Goal: Communication & Community: Answer question/provide support

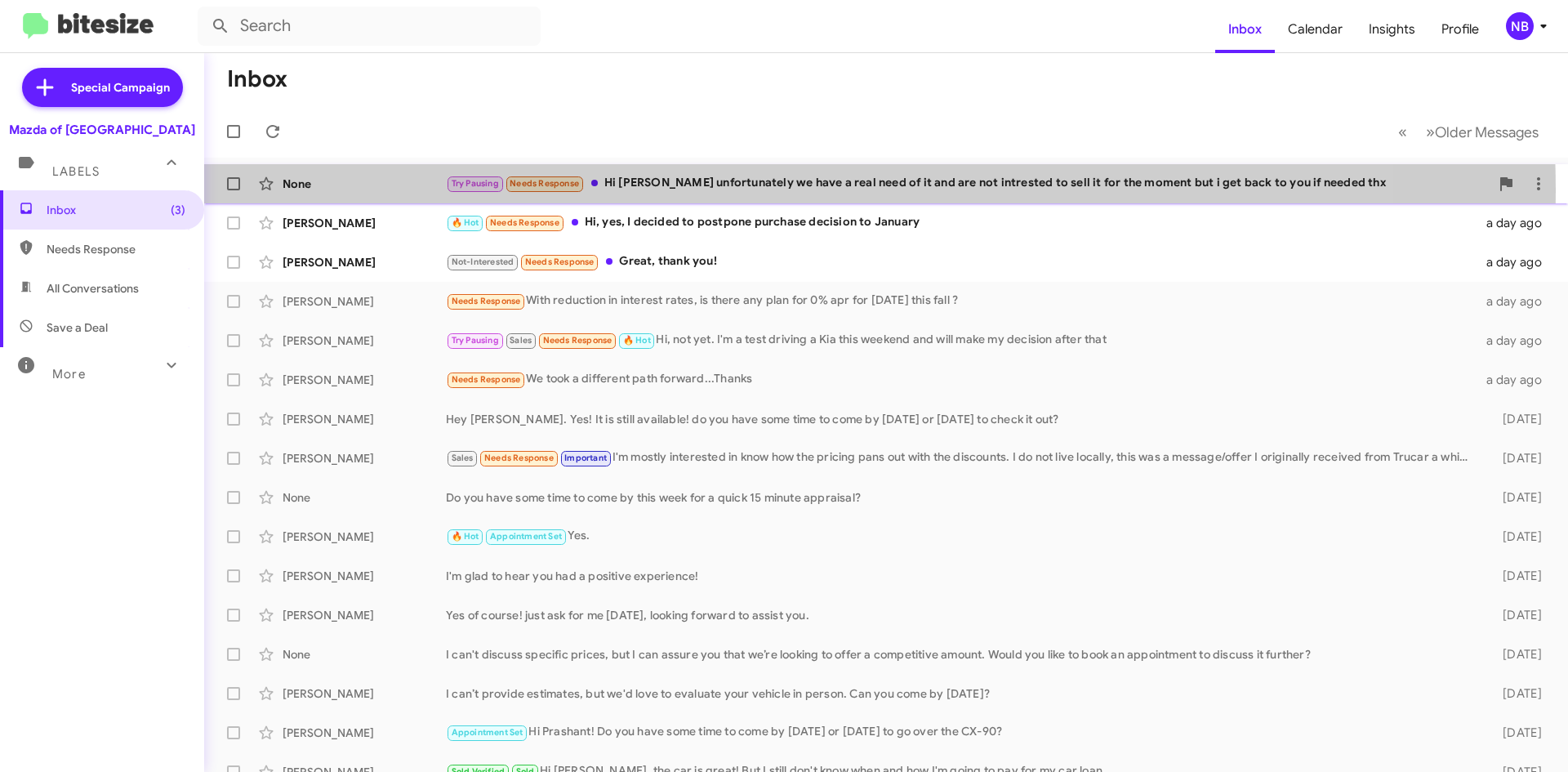
click at [748, 190] on div "Try Pausing Needs Response Hi [PERSON_NAME] unfortunately we have a real need o…" at bounding box center [967, 183] width 1044 height 18
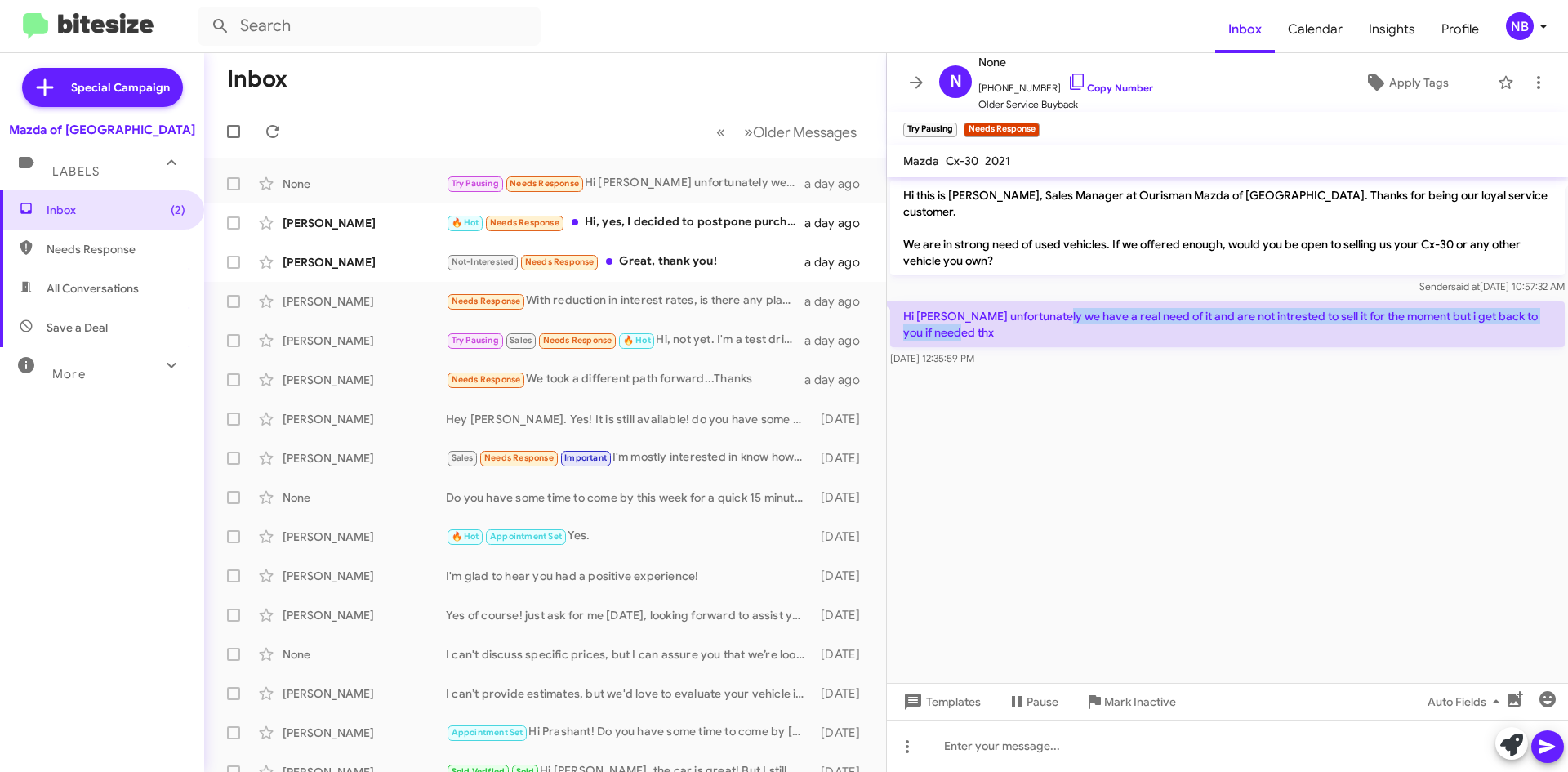
drag, startPoint x: 1056, startPoint y: 299, endPoint x: 1172, endPoint y: 323, distance: 118.5
click at [1172, 323] on p "Hi [PERSON_NAME] unfortunately we have a real need of it and are not intrested …" at bounding box center [1227, 325] width 674 height 46
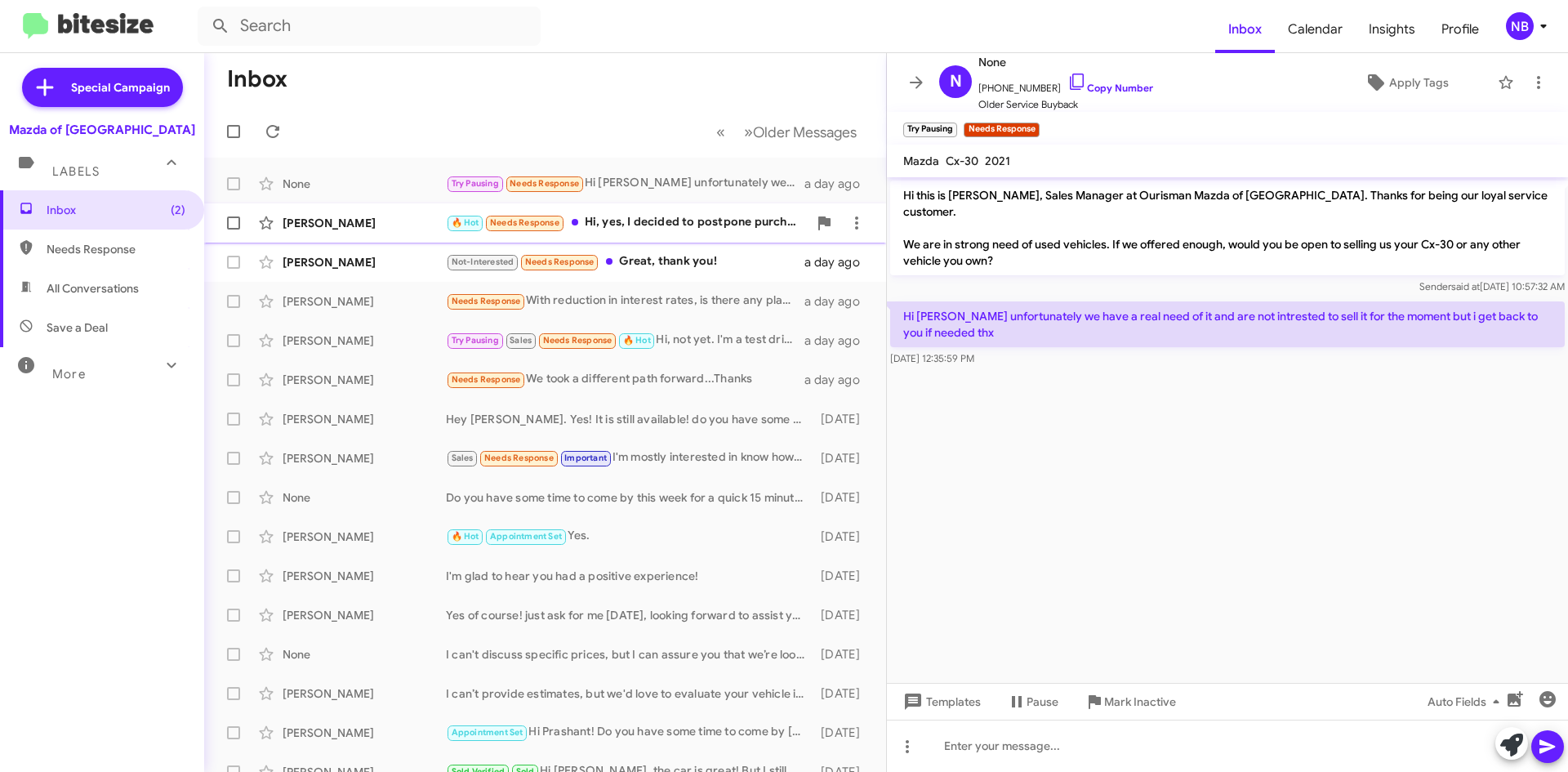
click at [694, 216] on div "🔥 Hot Needs Response Hi, yes, I decided to postpone purchase decision to January" at bounding box center [626, 223] width 362 height 18
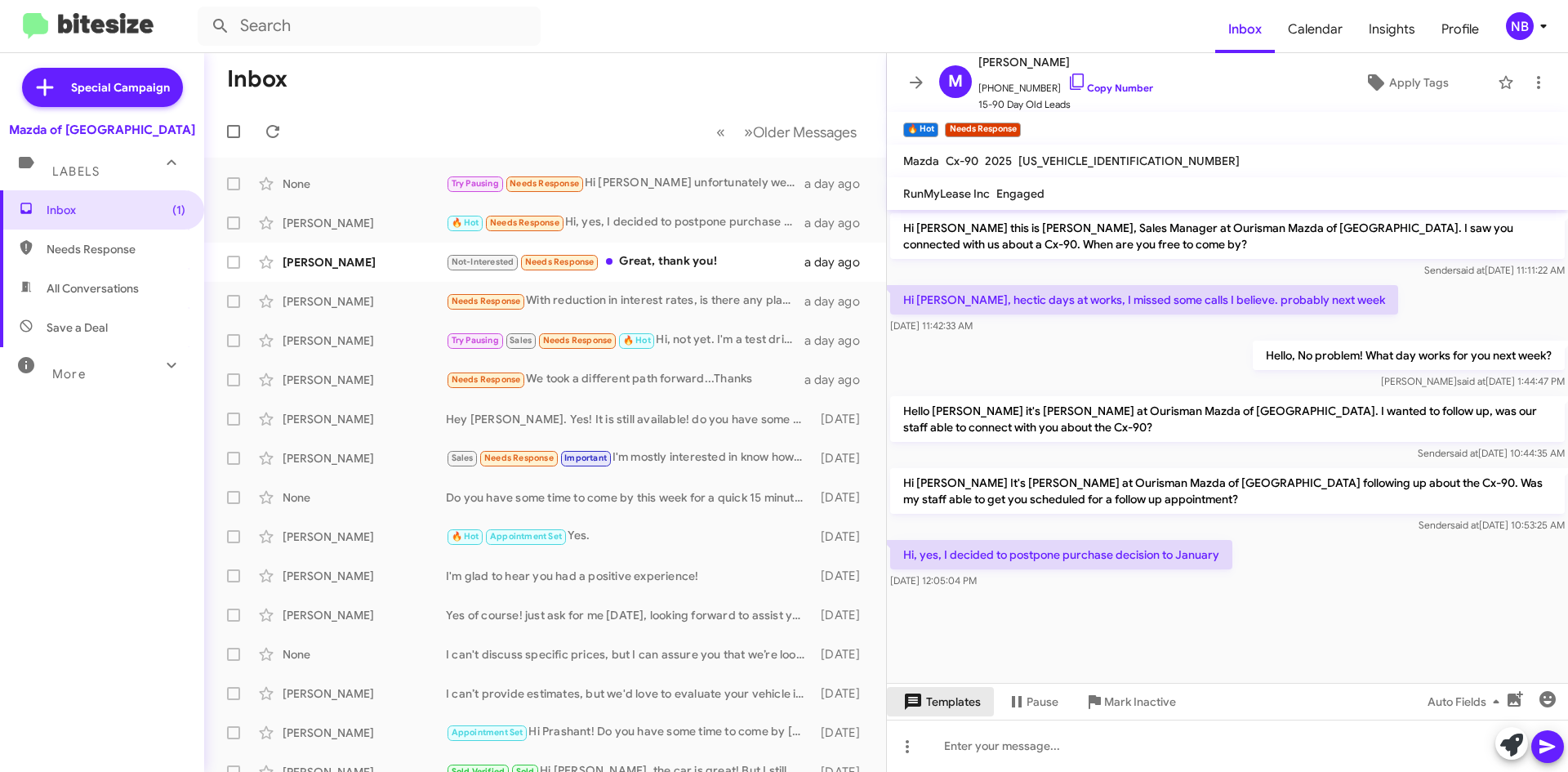
click at [959, 702] on span "Templates" at bounding box center [940, 701] width 81 height 29
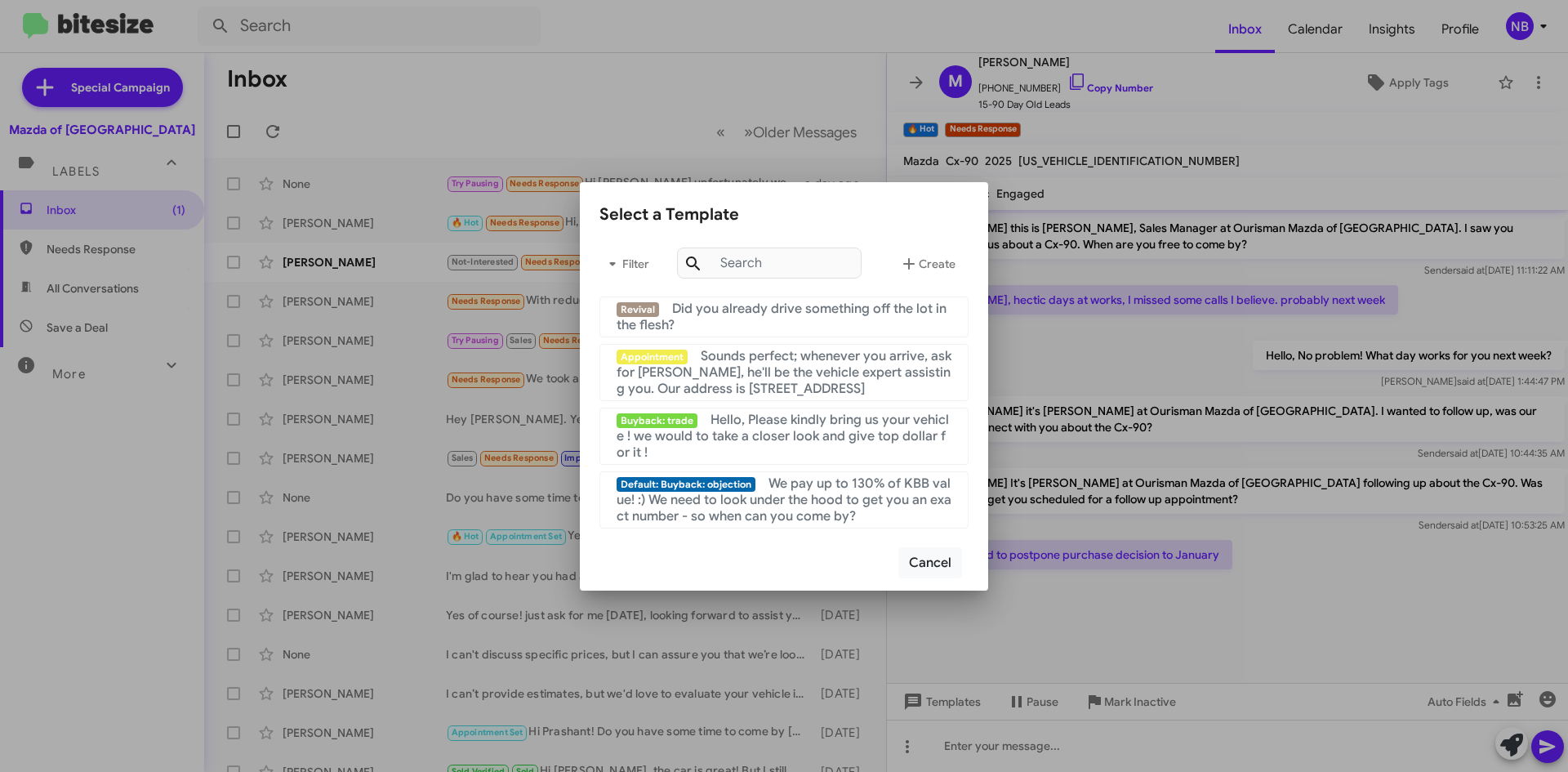
click at [1135, 629] on div at bounding box center [784, 386] width 1568 height 772
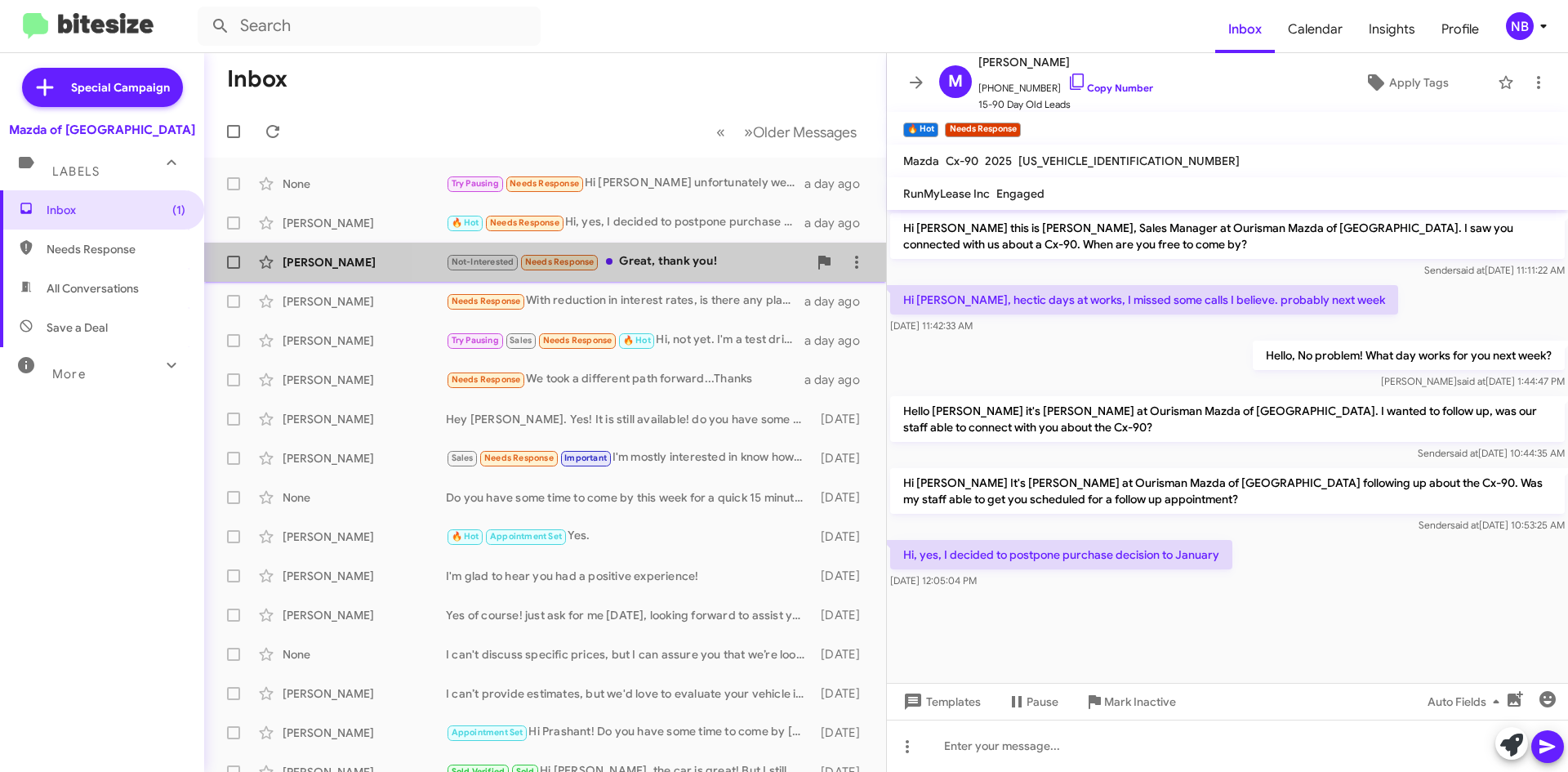
click at [646, 267] on div "Not-Interested Needs Response Great, thank you!" at bounding box center [626, 261] width 362 height 18
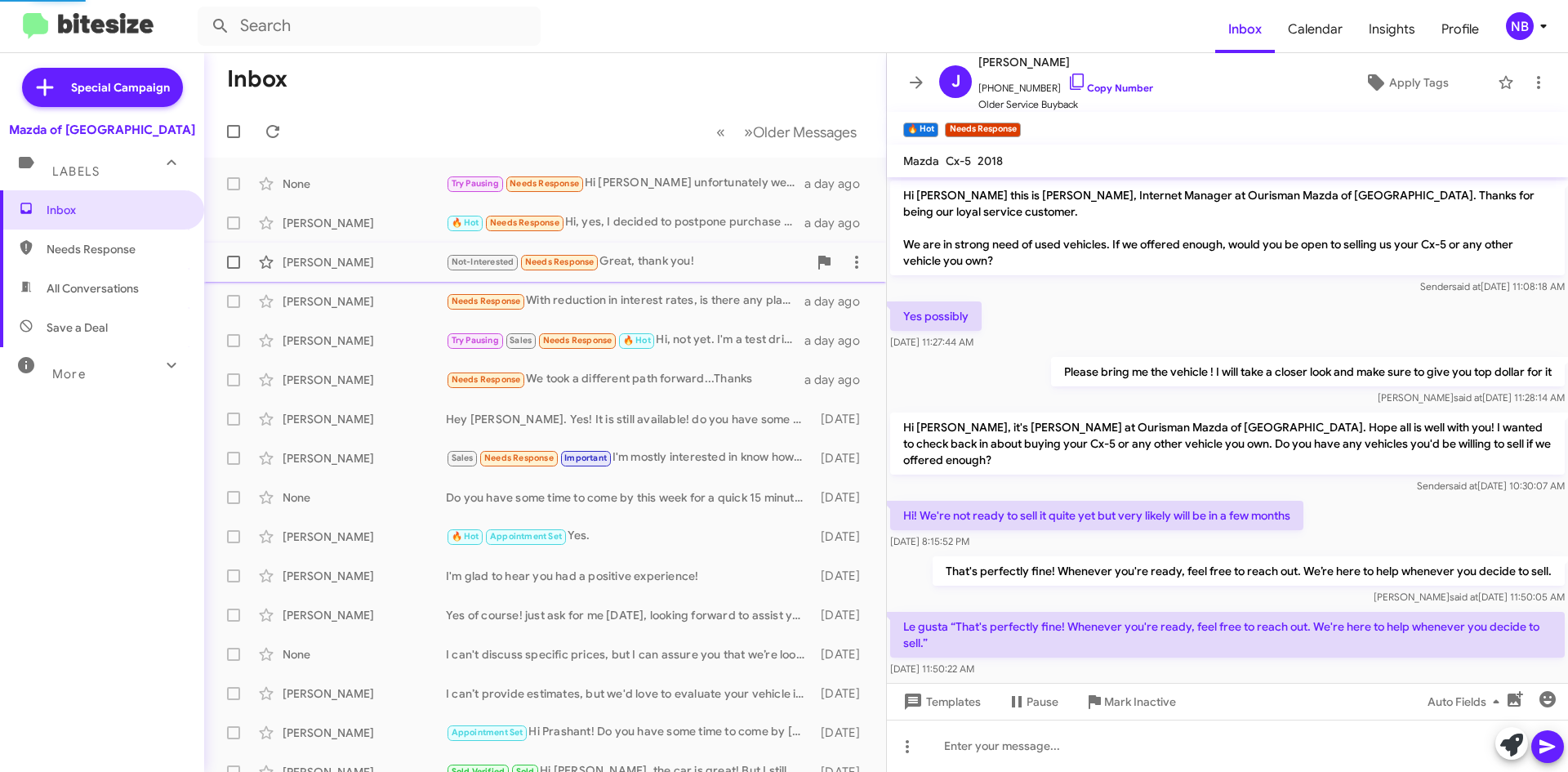
scroll to position [104, 0]
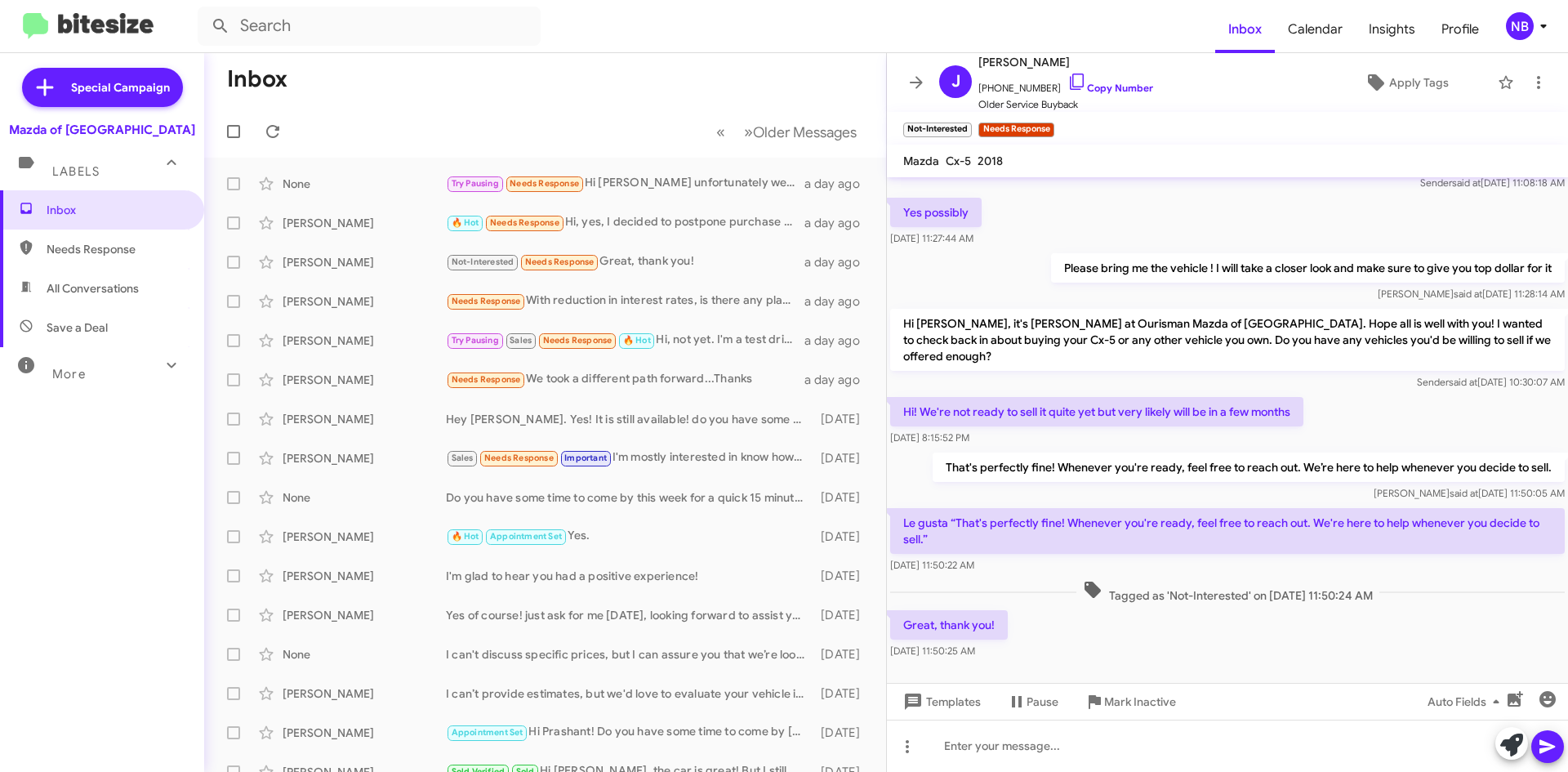
drag, startPoint x: 1104, startPoint y: 582, endPoint x: 1299, endPoint y: 596, distance: 195.5
click at [1299, 597] on div "Hi [PERSON_NAME] this is [PERSON_NAME], Internet Manager at Ourisman Mazda of […" at bounding box center [1227, 368] width 681 height 589
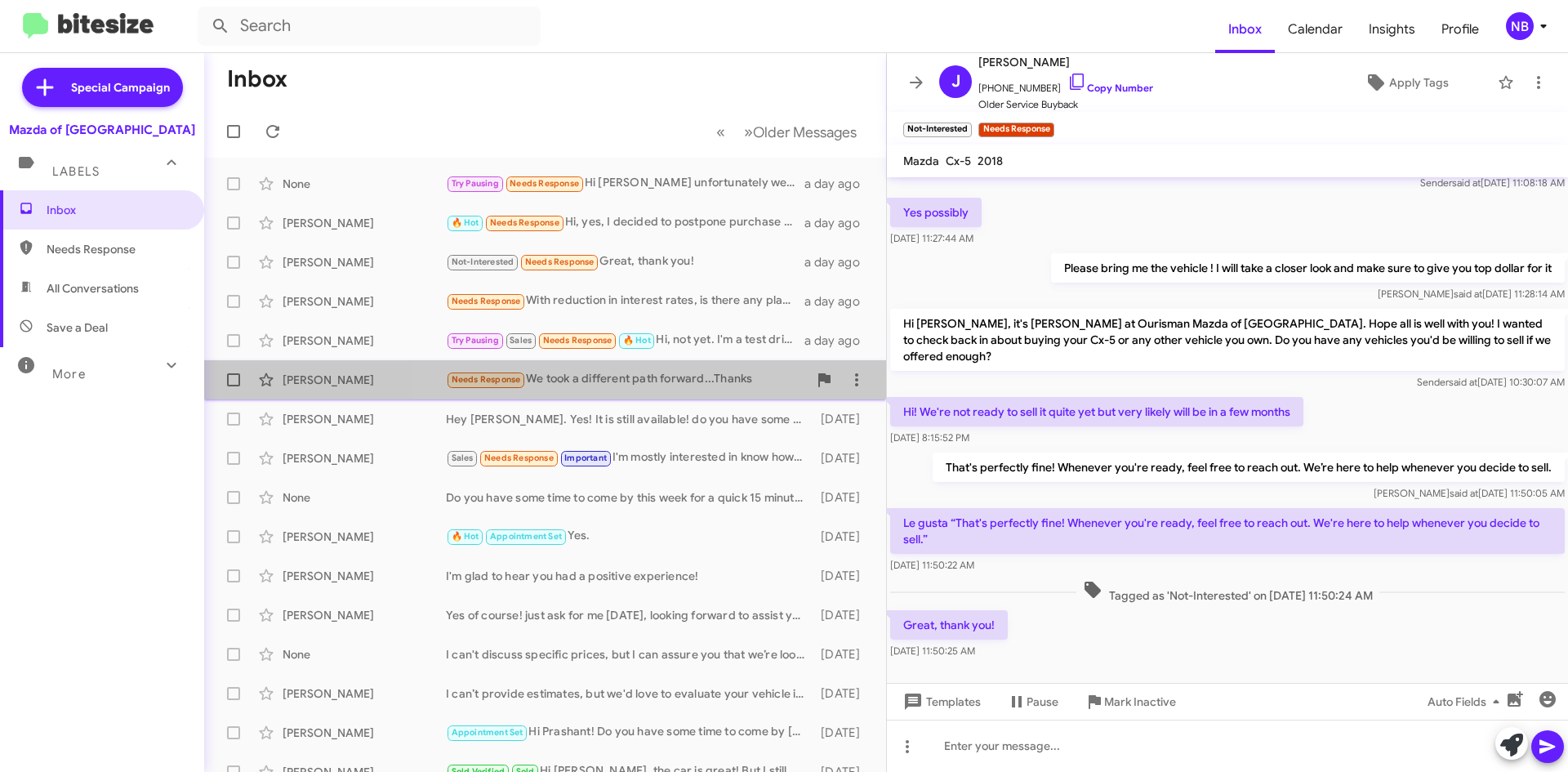
click at [665, 380] on div "Needs Response We took a different path forward...Thanks" at bounding box center [626, 380] width 362 height 18
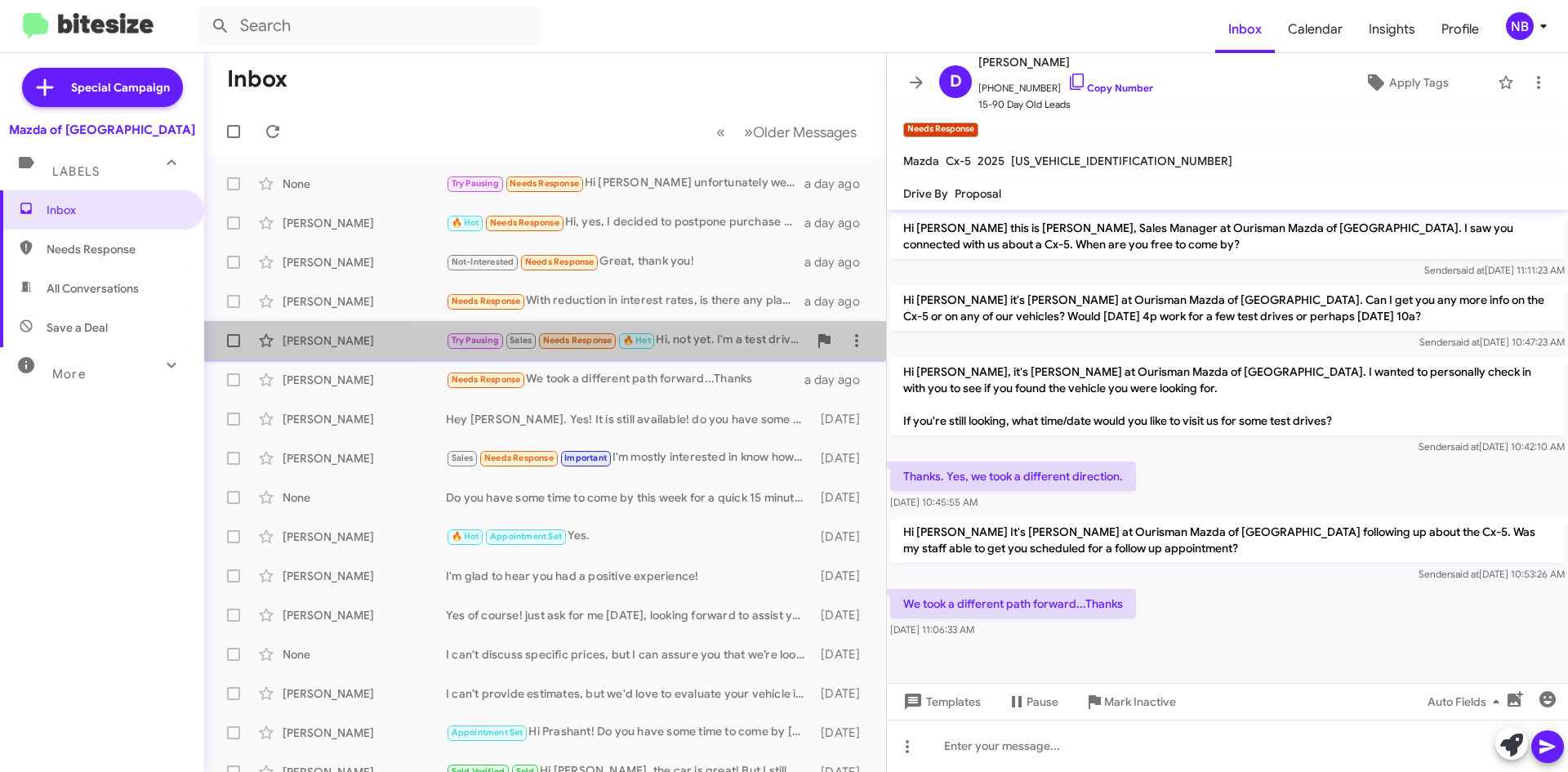
click at [700, 338] on div "Try Pausing Sales Needs Response 🔥 Hot Hi, not yet. I'm a test driving a Kia th…" at bounding box center [626, 340] width 362 height 18
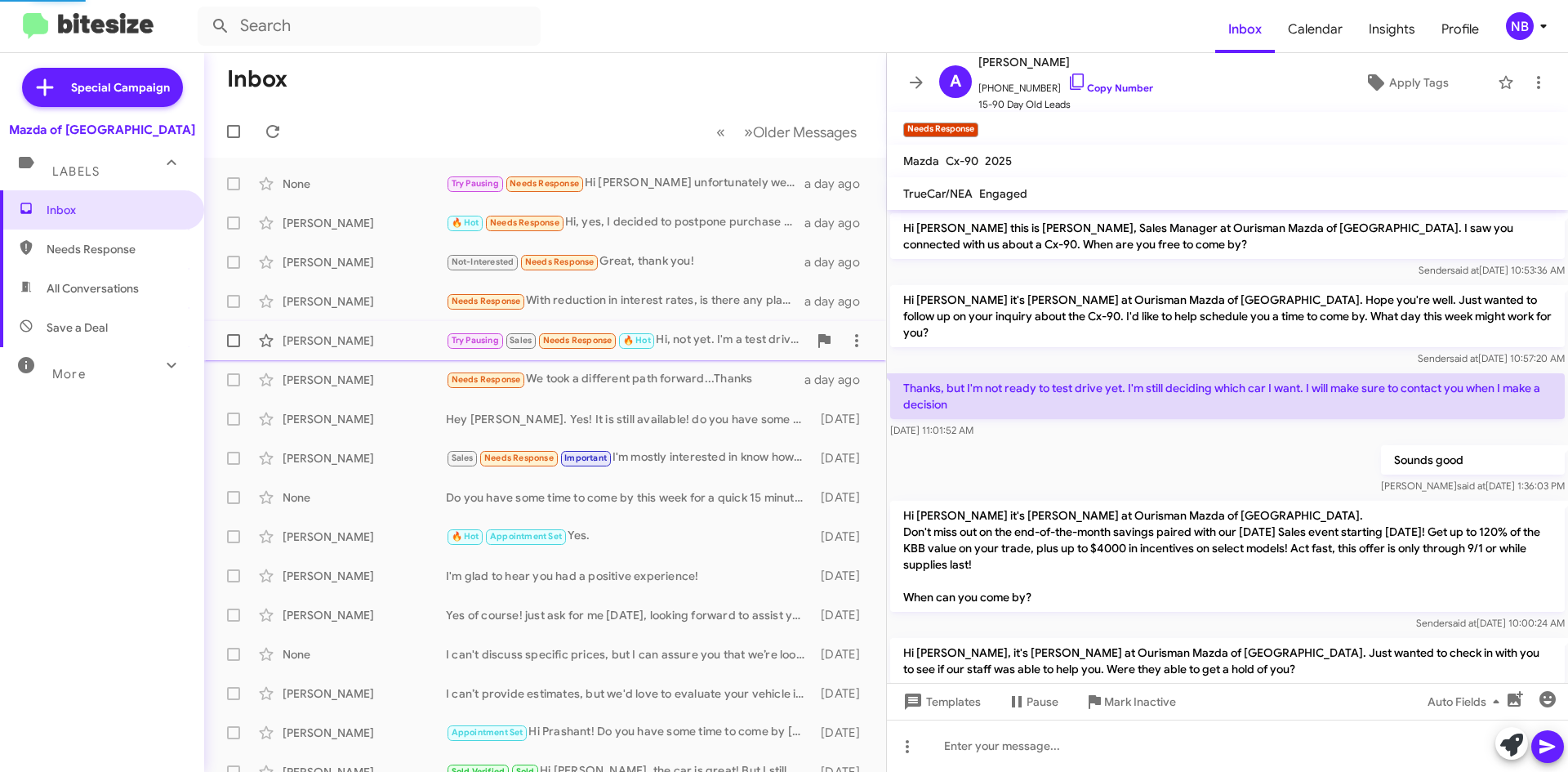
scroll to position [354, 0]
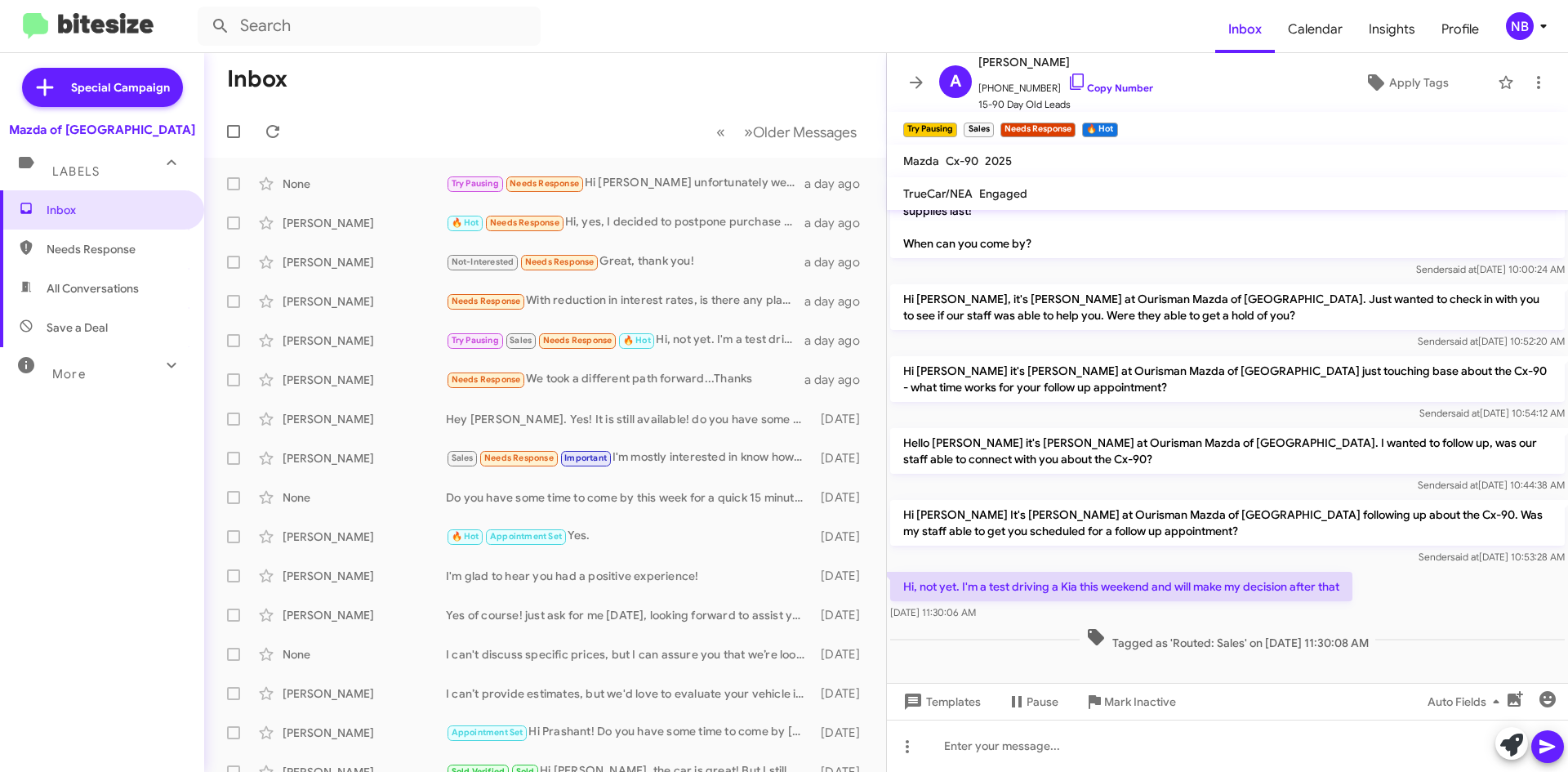
drag, startPoint x: 946, startPoint y: 572, endPoint x: 1281, endPoint y: 578, distance: 335.1
click at [1281, 578] on p "Hi, not yet. I'm a test driving a Kia this weekend and will make my decision af…" at bounding box center [1121, 587] width 462 height 29
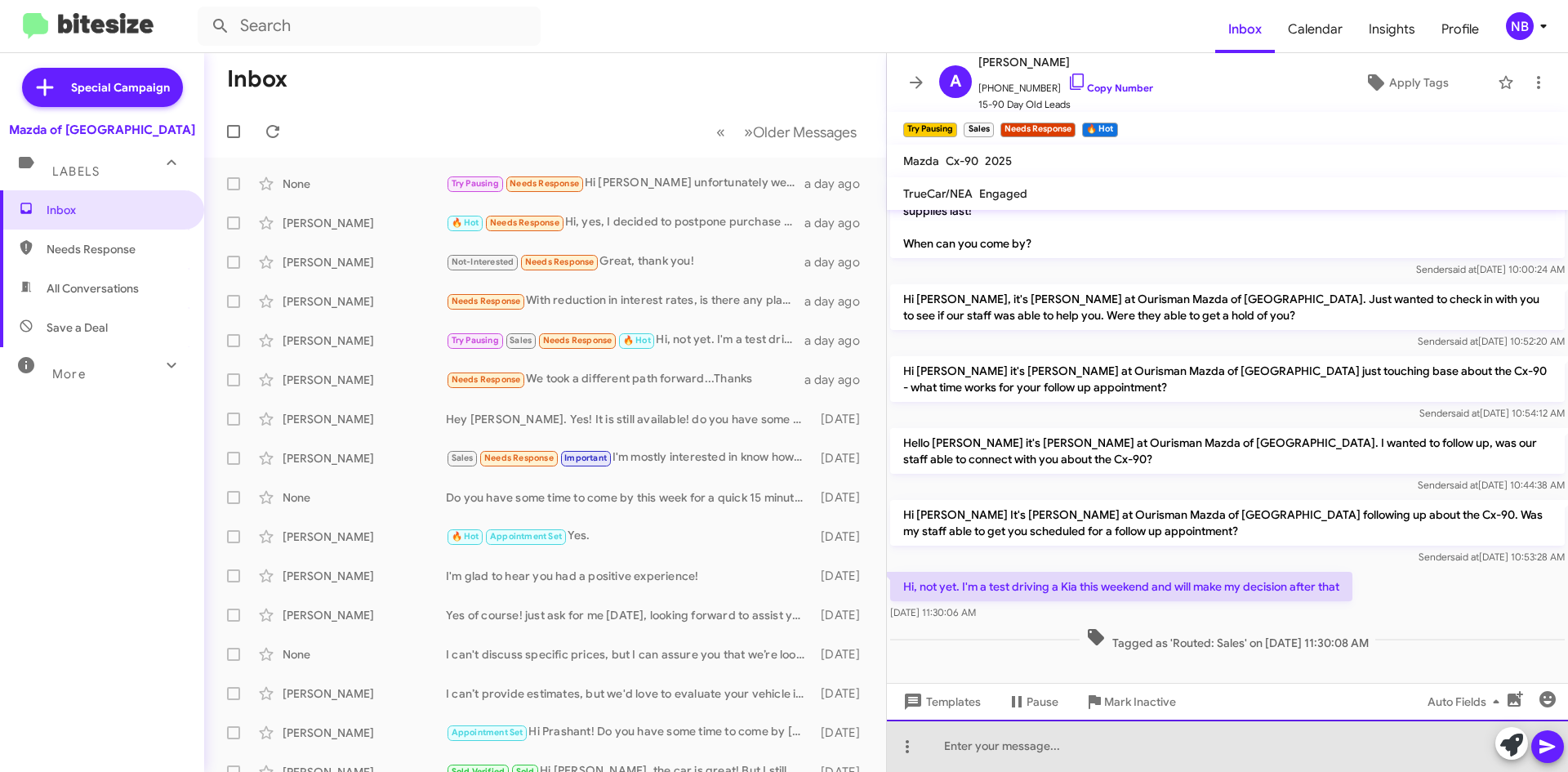
click at [1009, 746] on div at bounding box center [1227, 745] width 681 height 52
click at [959, 749] on div at bounding box center [1227, 745] width 681 height 52
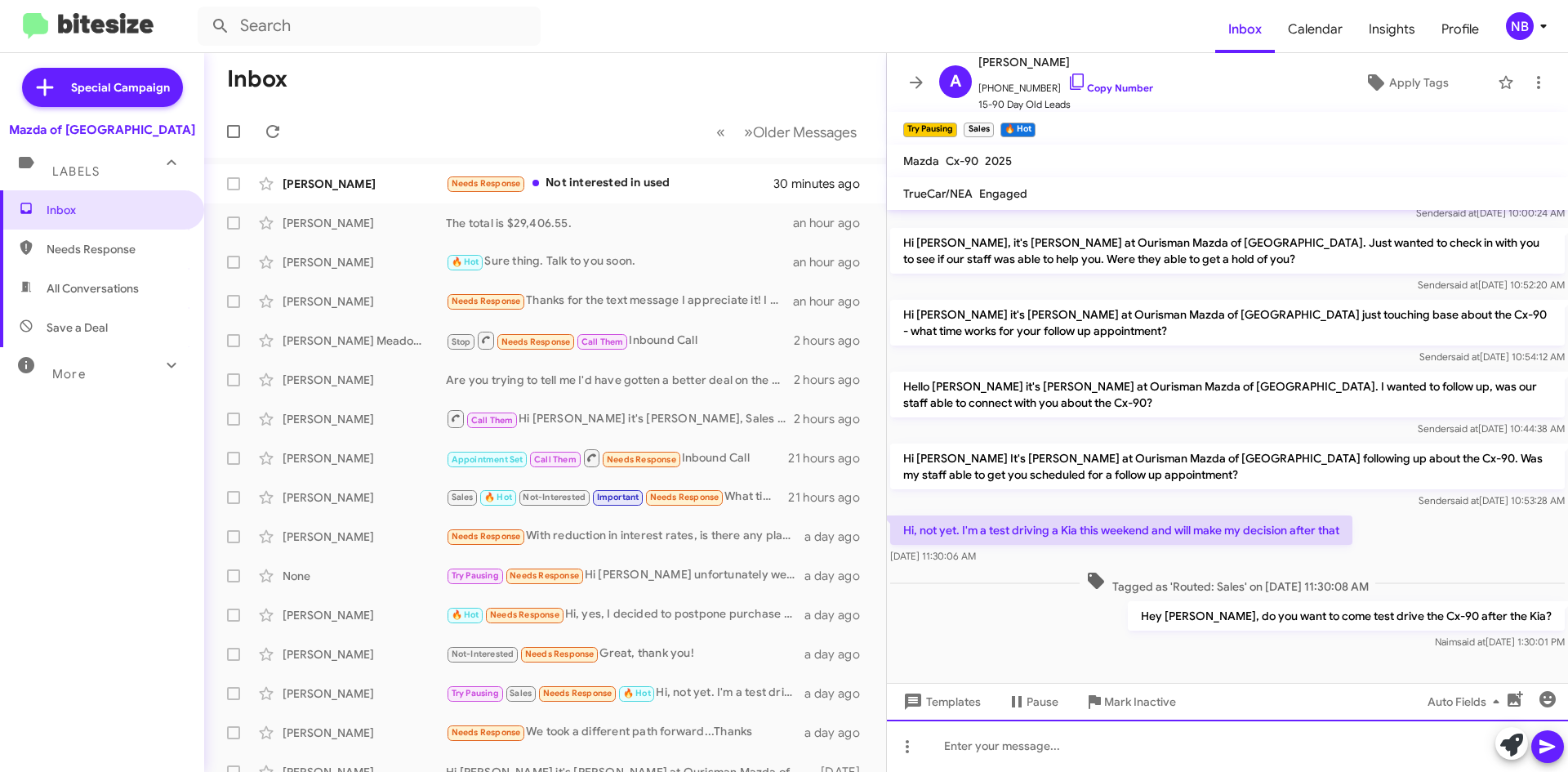
scroll to position [414, 0]
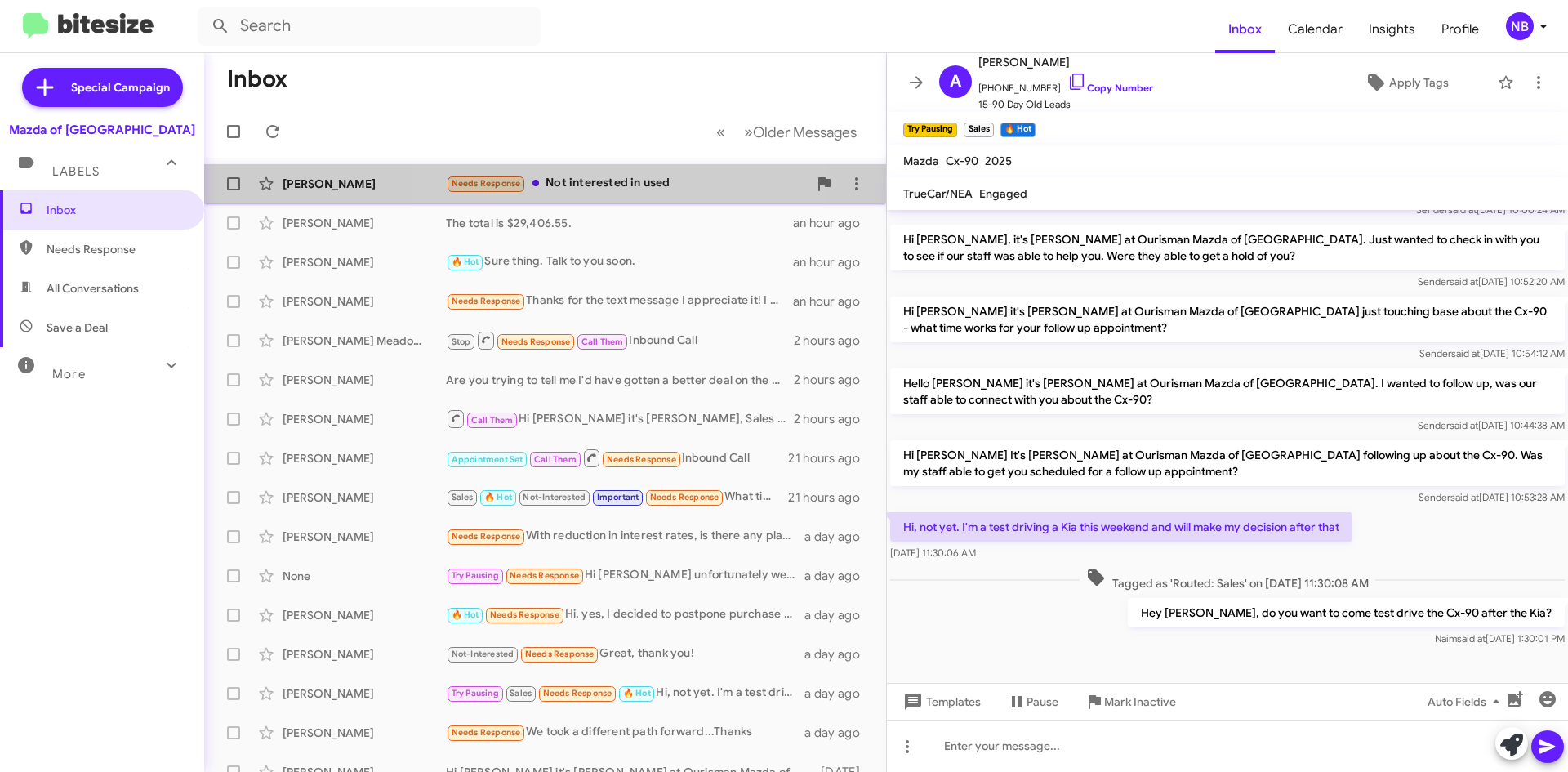
click at [633, 183] on div "Needs Response Not interested in used" at bounding box center [626, 183] width 362 height 18
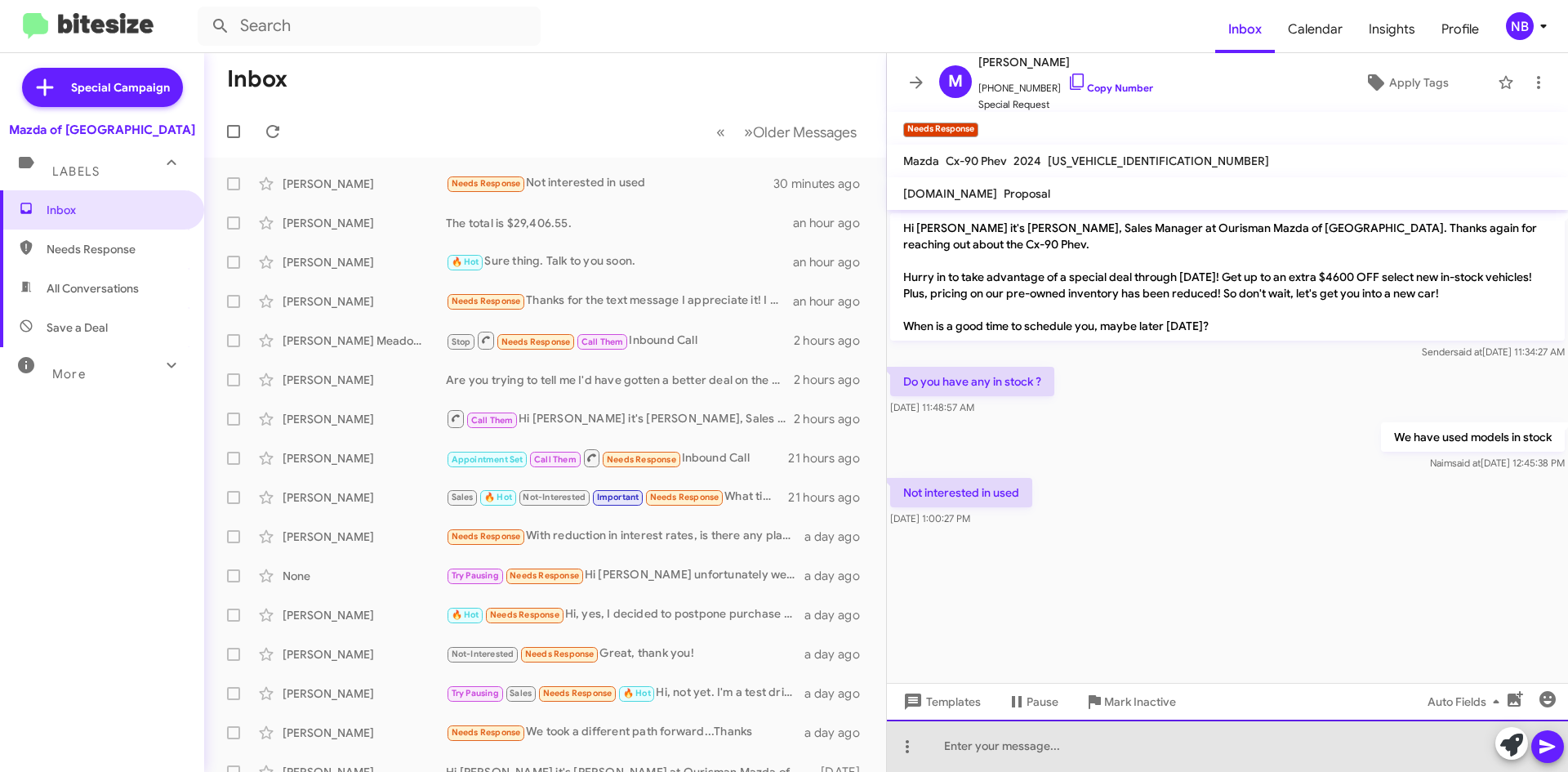
click at [988, 748] on div at bounding box center [1227, 745] width 681 height 52
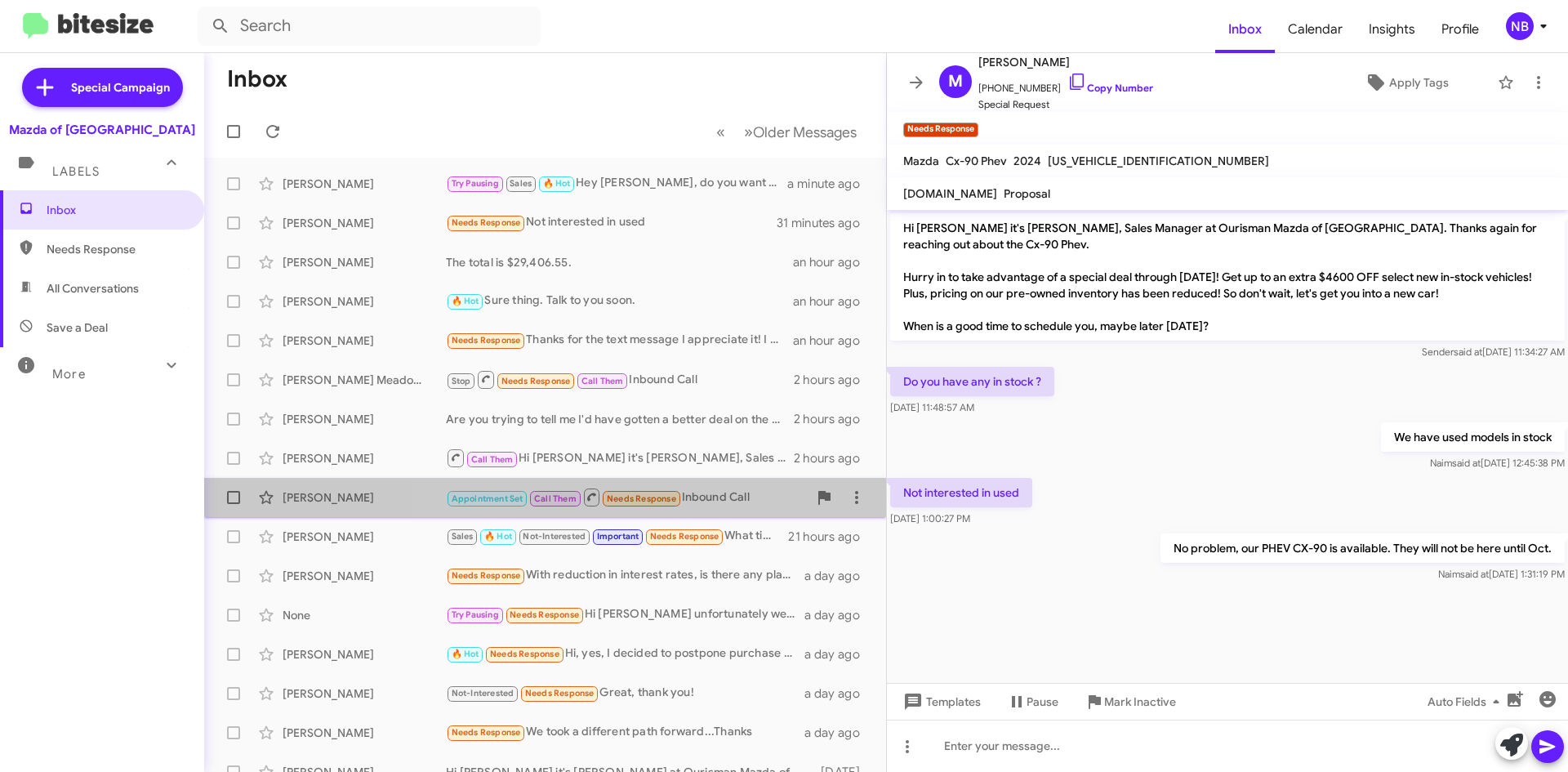
click at [712, 502] on div "Appointment Set Call Them Needs Response Inbound Call" at bounding box center [626, 497] width 362 height 20
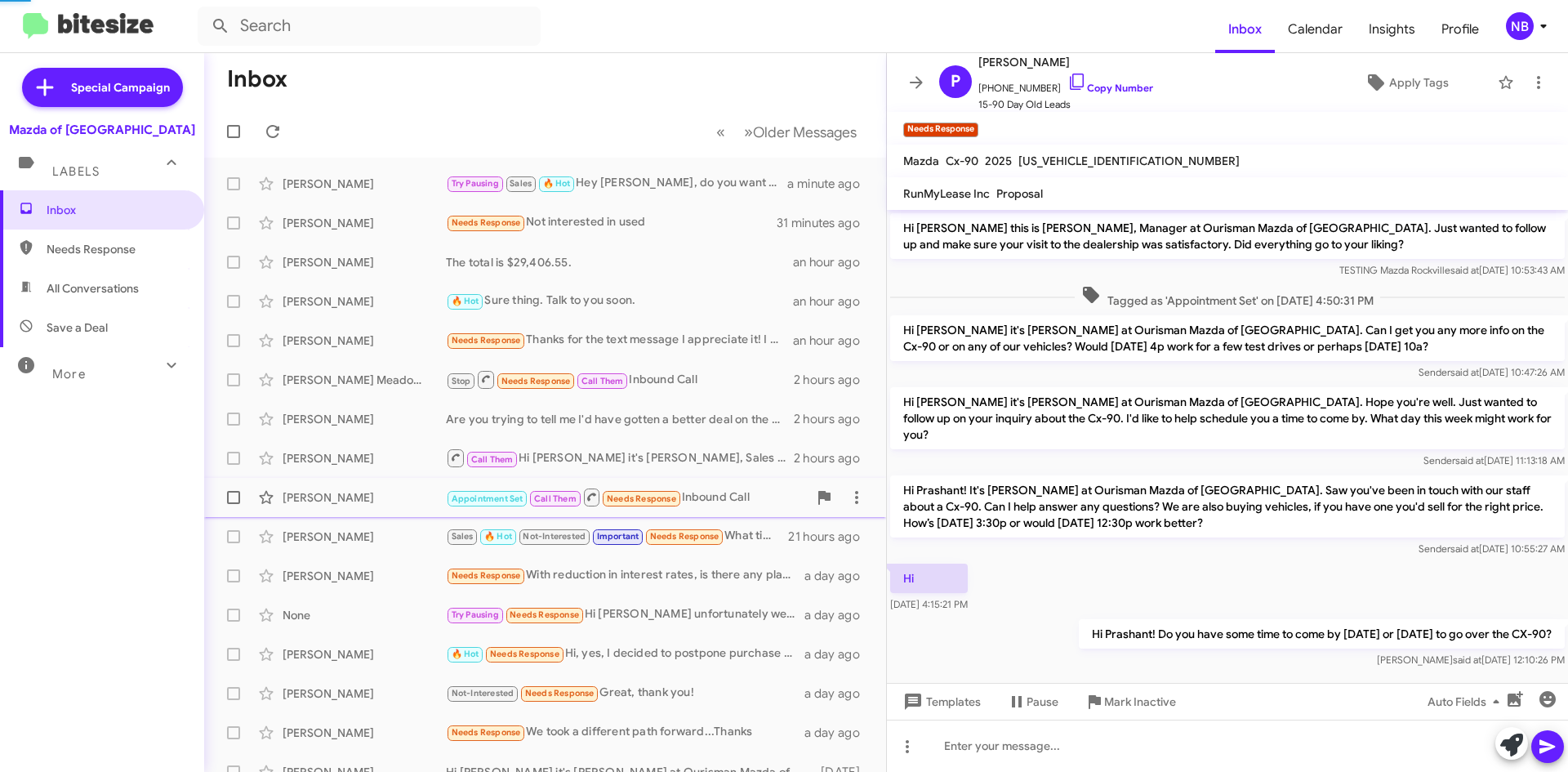
scroll to position [35, 0]
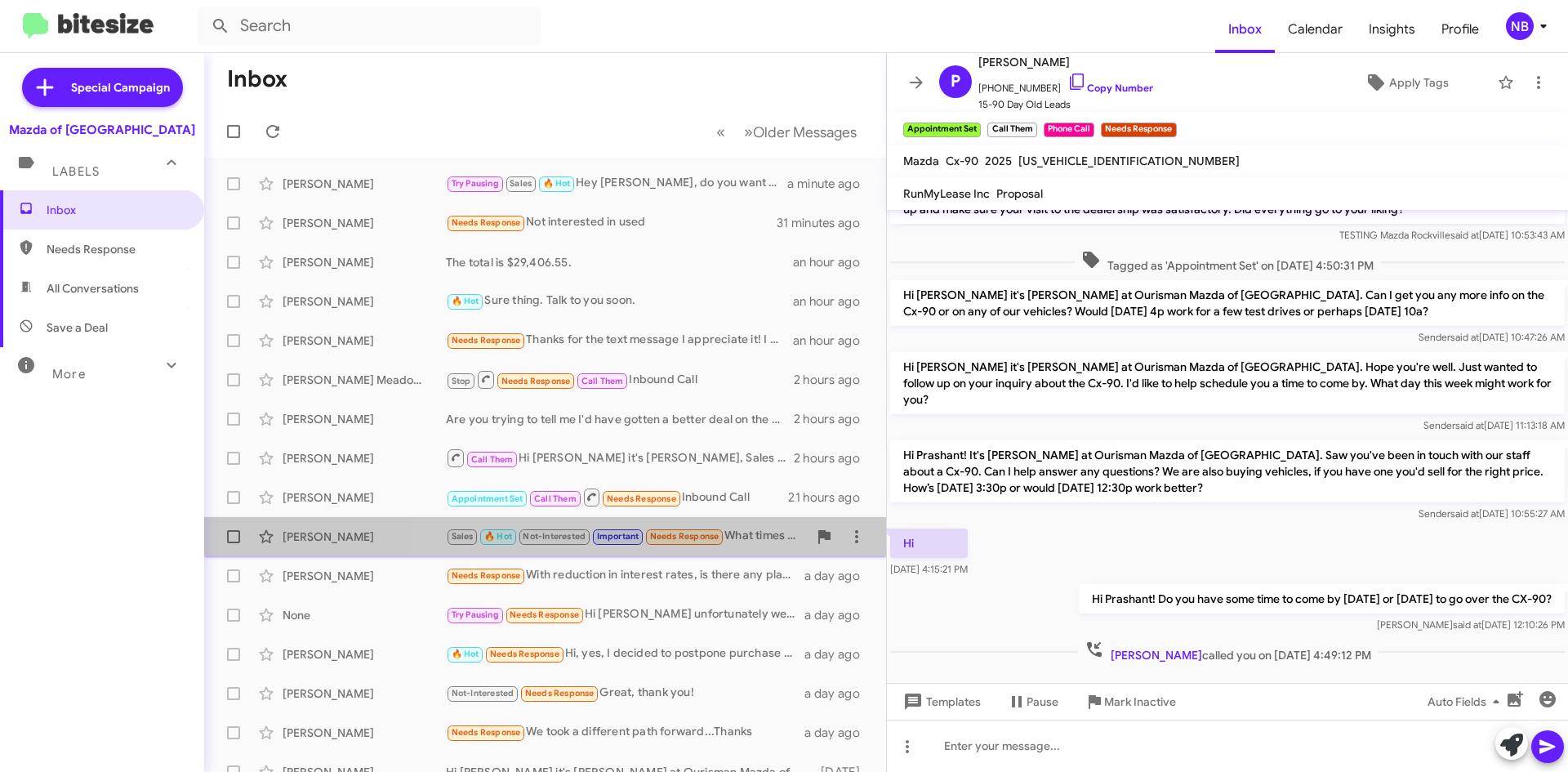
click at [748, 541] on div "Sales 🔥 Hot Not-Interested Important Needs Response What times are available [D…" at bounding box center [626, 536] width 362 height 18
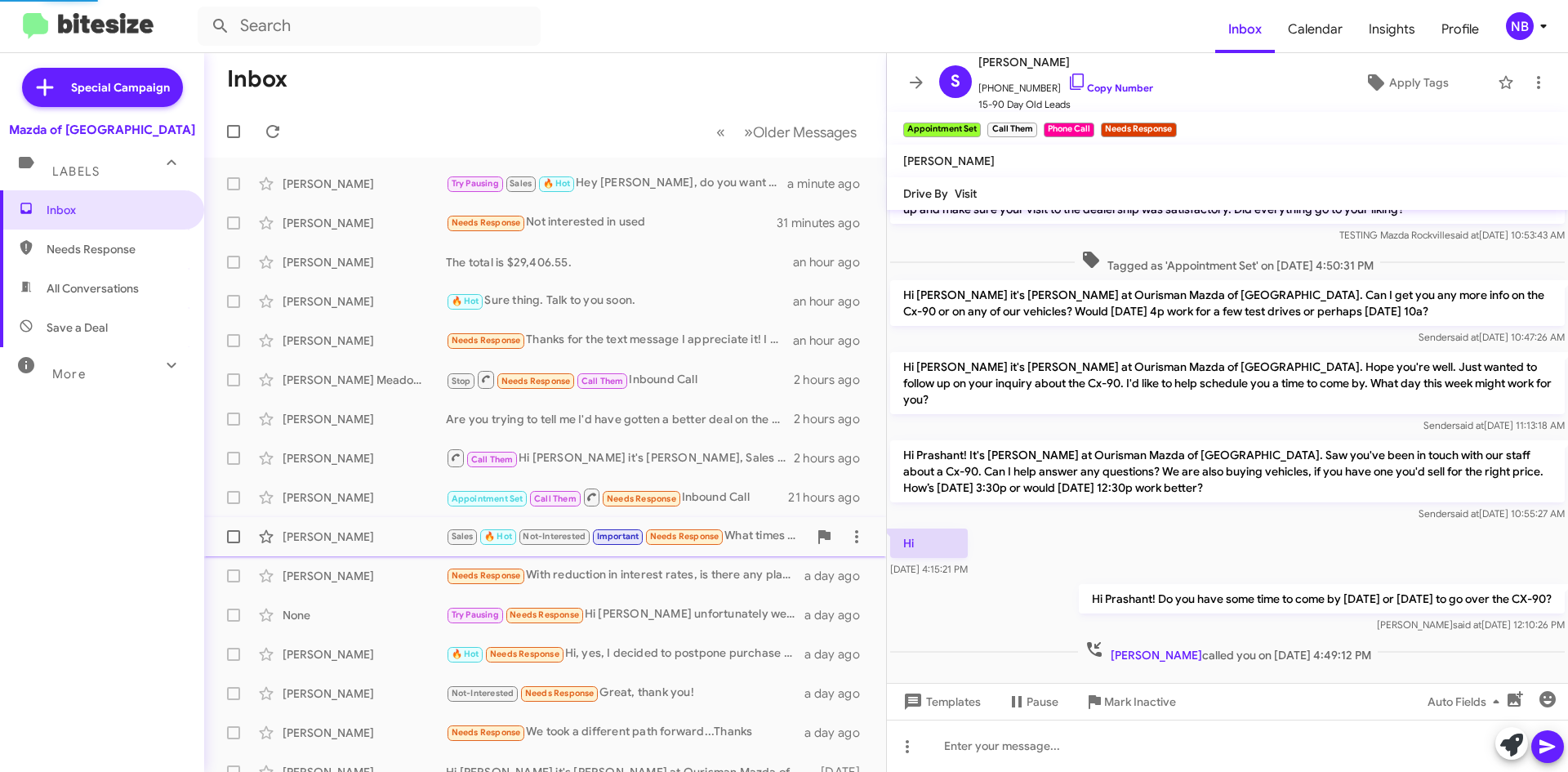
scroll to position [1051, 0]
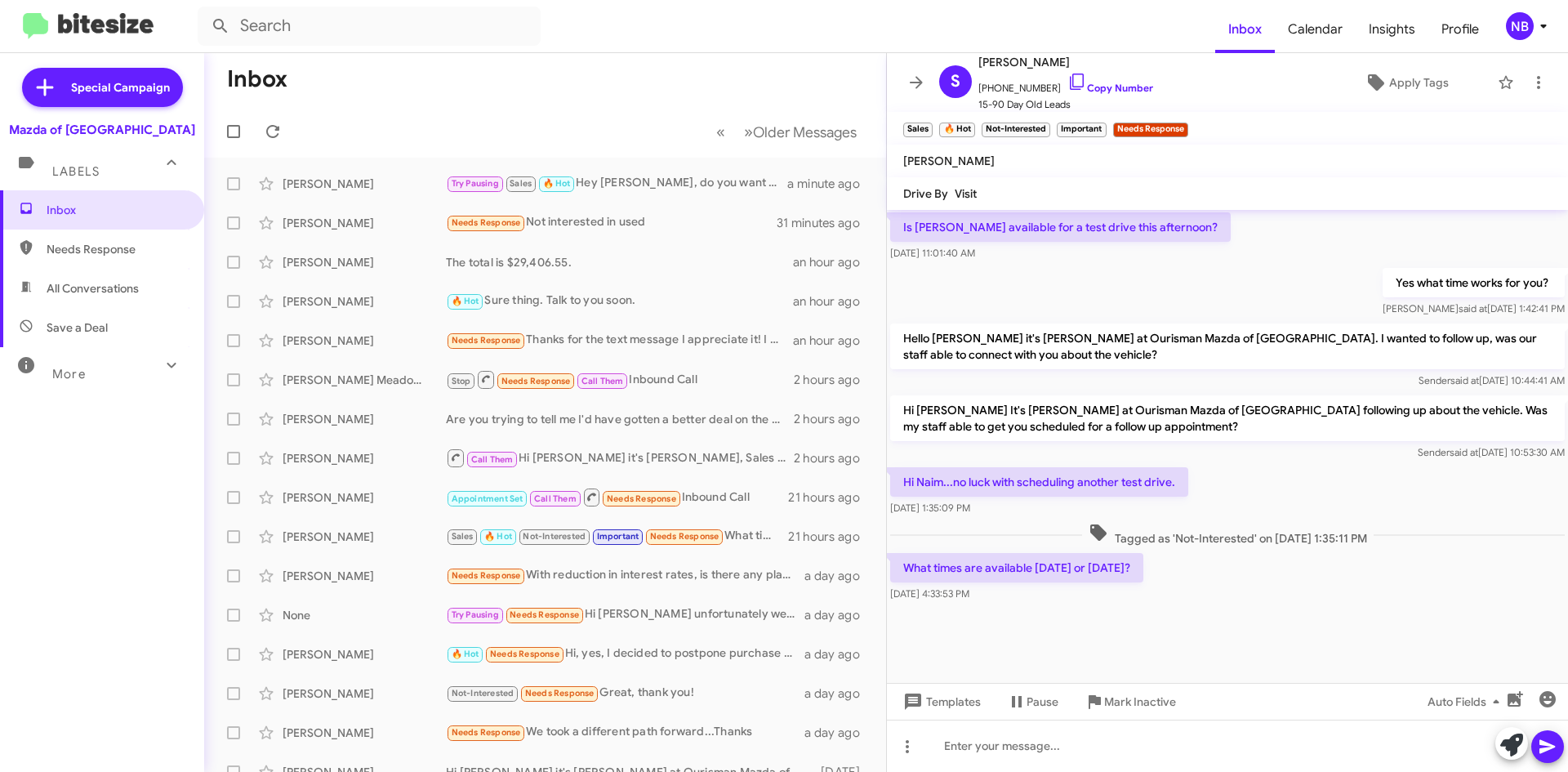
drag, startPoint x: 988, startPoint y: 415, endPoint x: 1191, endPoint y: 517, distance: 227.2
click at [1186, 501] on div "[DATE] 1:35:09 PM" at bounding box center [1038, 508] width 298 height 17
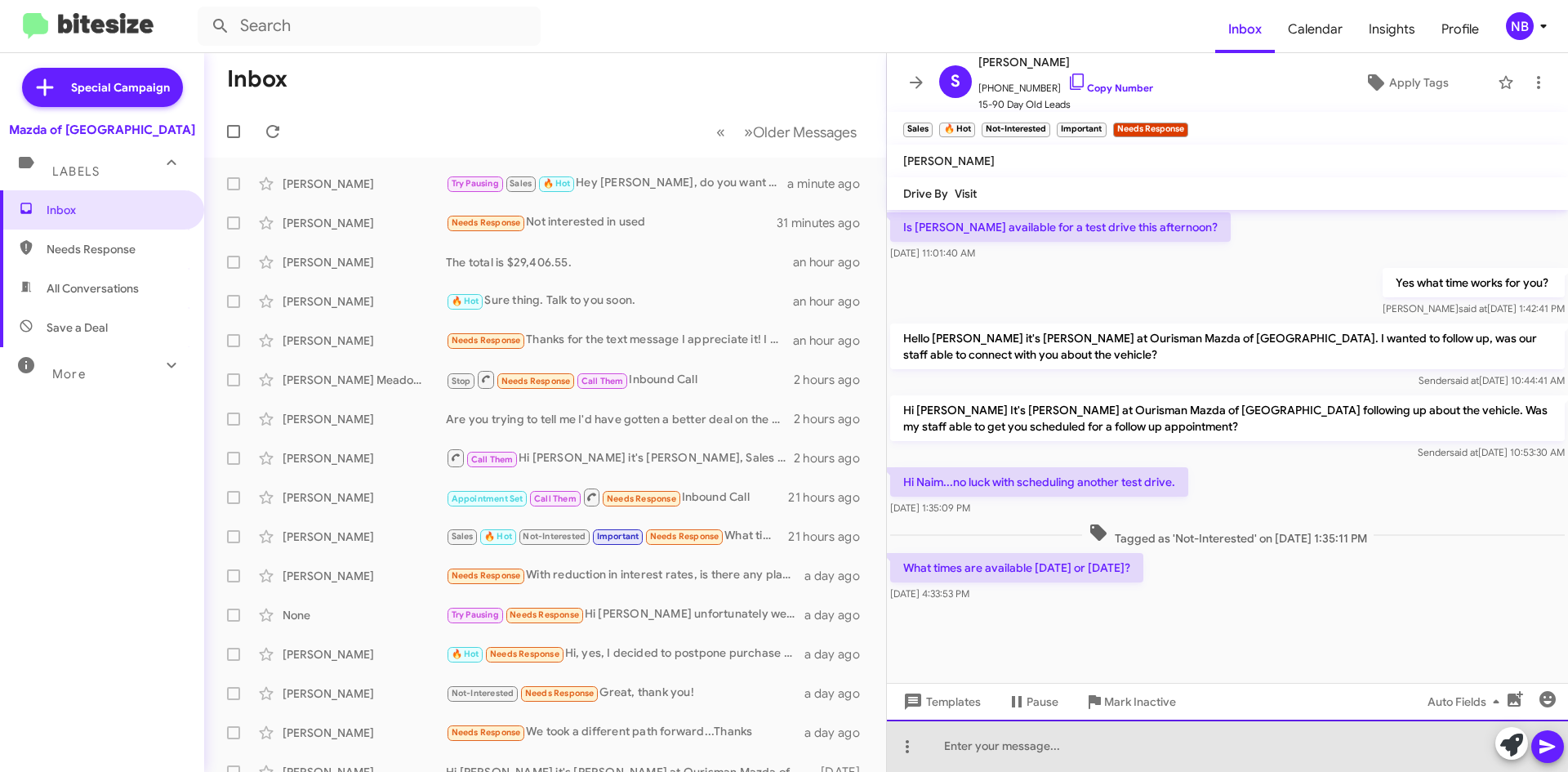
click at [995, 739] on div at bounding box center [1227, 745] width 681 height 52
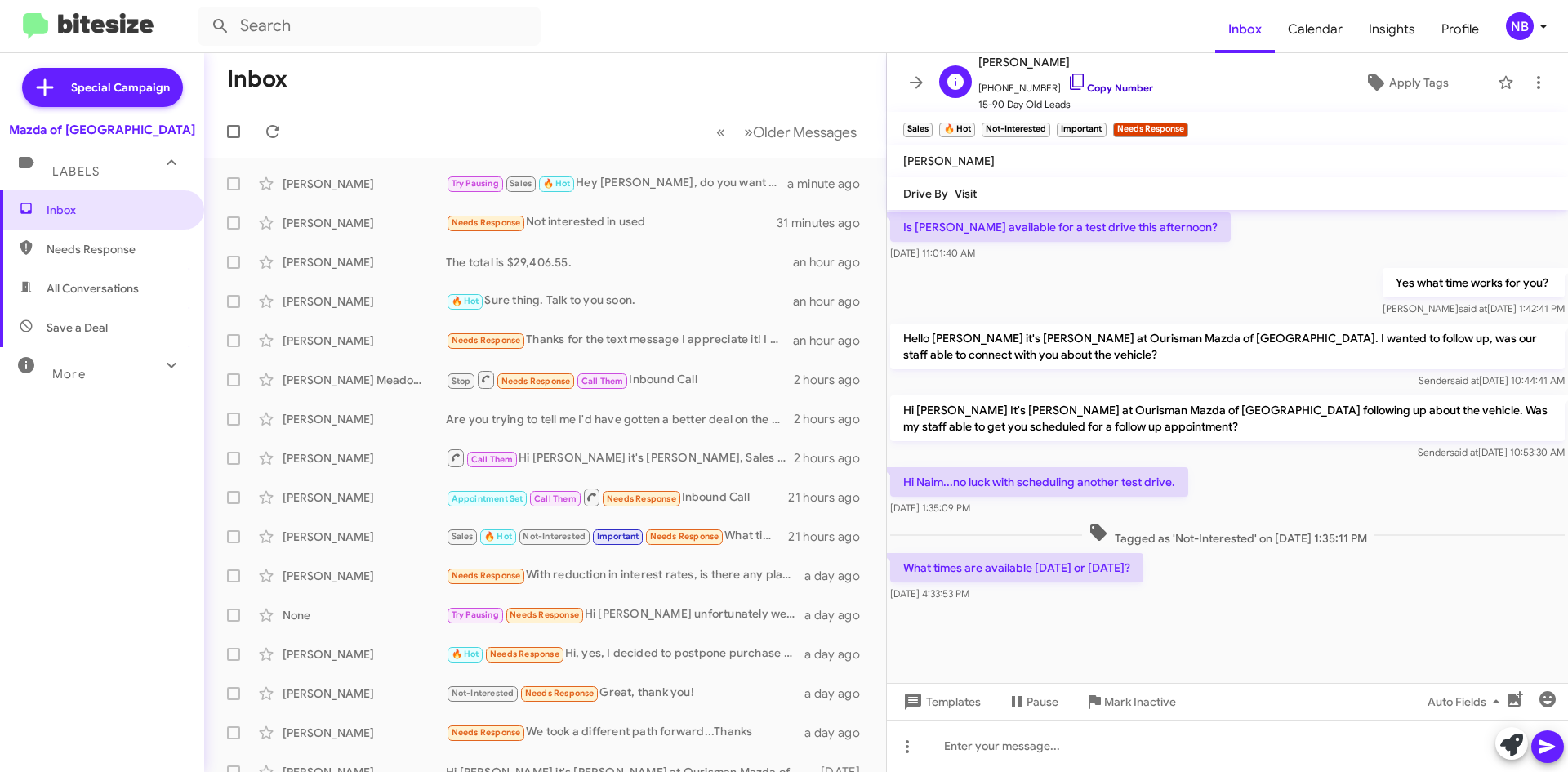
click at [1109, 86] on link "Copy Number" at bounding box center [1111, 87] width 86 height 12
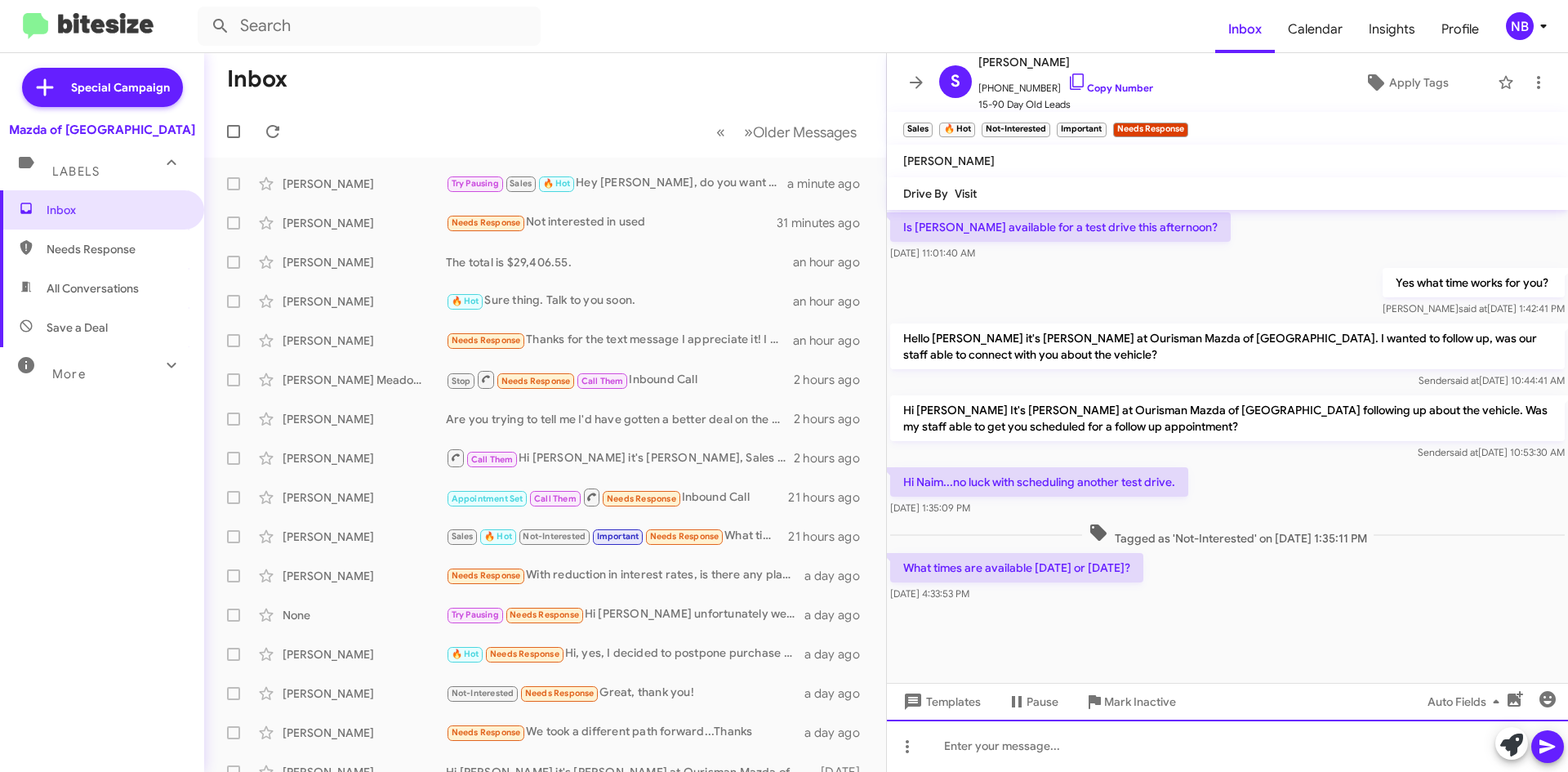
click at [1018, 742] on div at bounding box center [1227, 745] width 681 height 52
drag, startPoint x: 1035, startPoint y: 741, endPoint x: 1143, endPoint y: 734, distance: 108.2
click at [1035, 741] on div "Hey [PERSON_NAME], what time are you available to visit [GEOGRAPHIC_DATA]?" at bounding box center [1227, 745] width 681 height 52
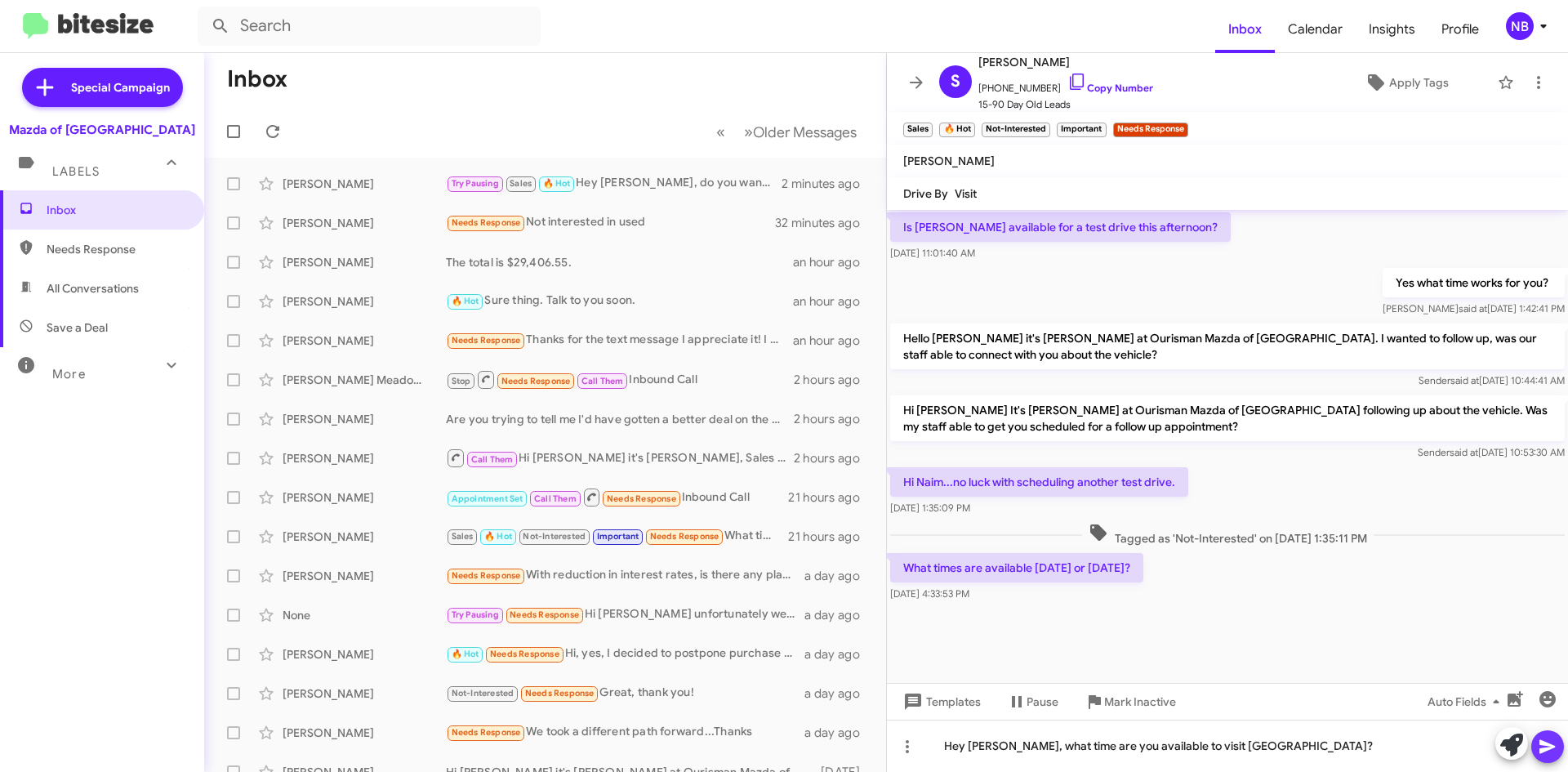
click at [1559, 743] on button at bounding box center [1548, 747] width 33 height 33
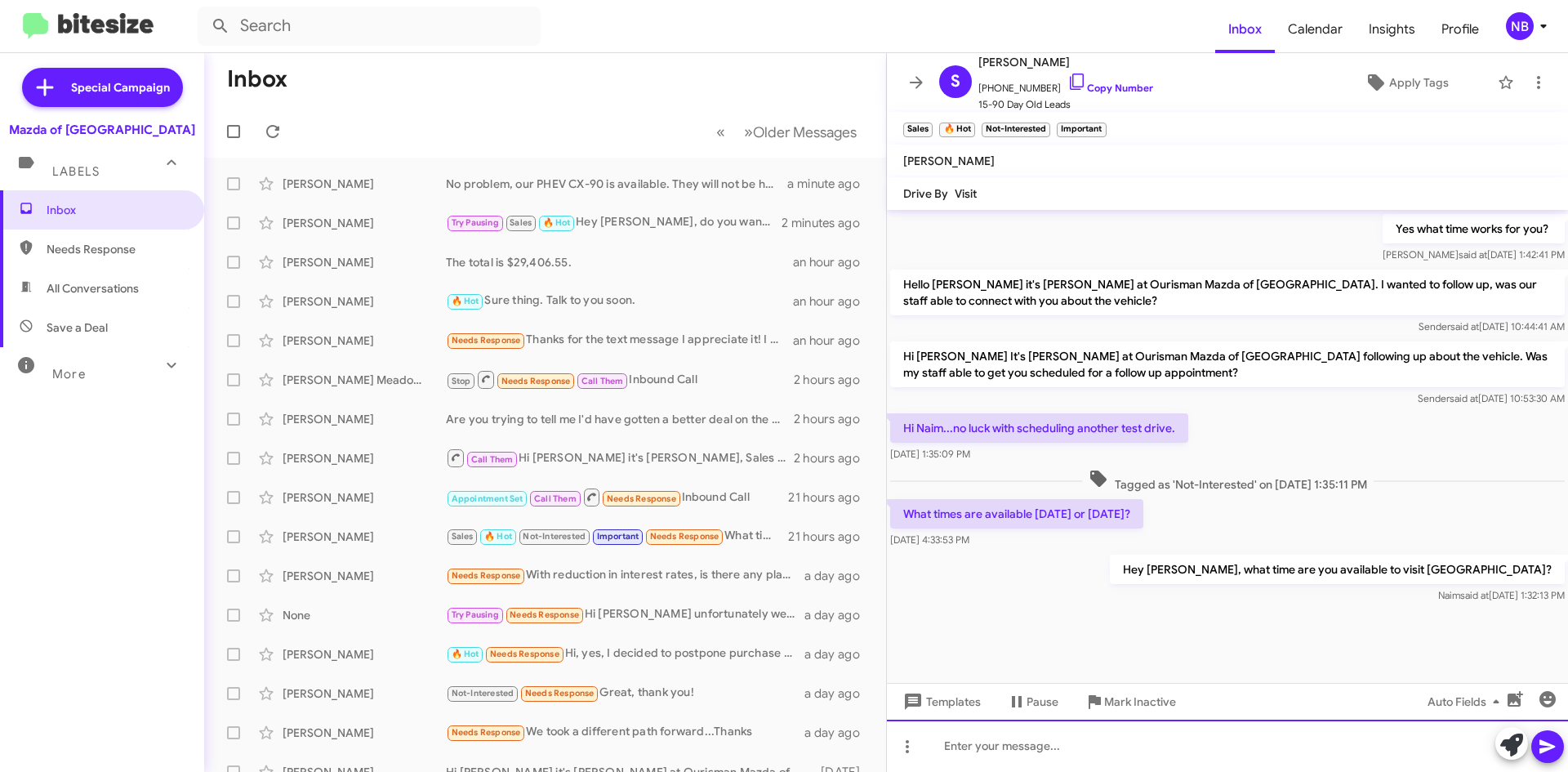
scroll to position [1110, 0]
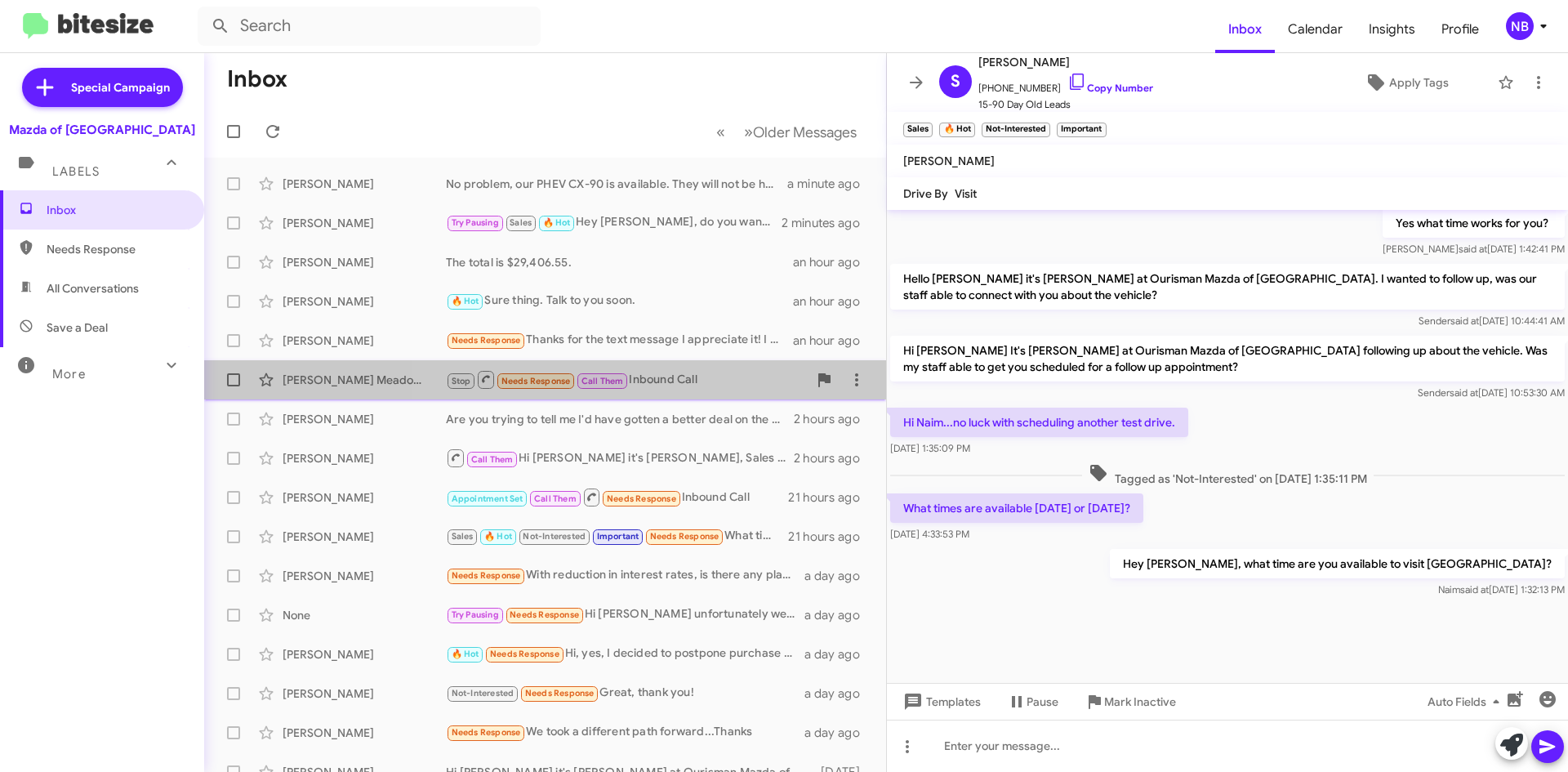
click at [673, 386] on div "Stop Needs Response Call Them Inbound Call" at bounding box center [626, 380] width 362 height 20
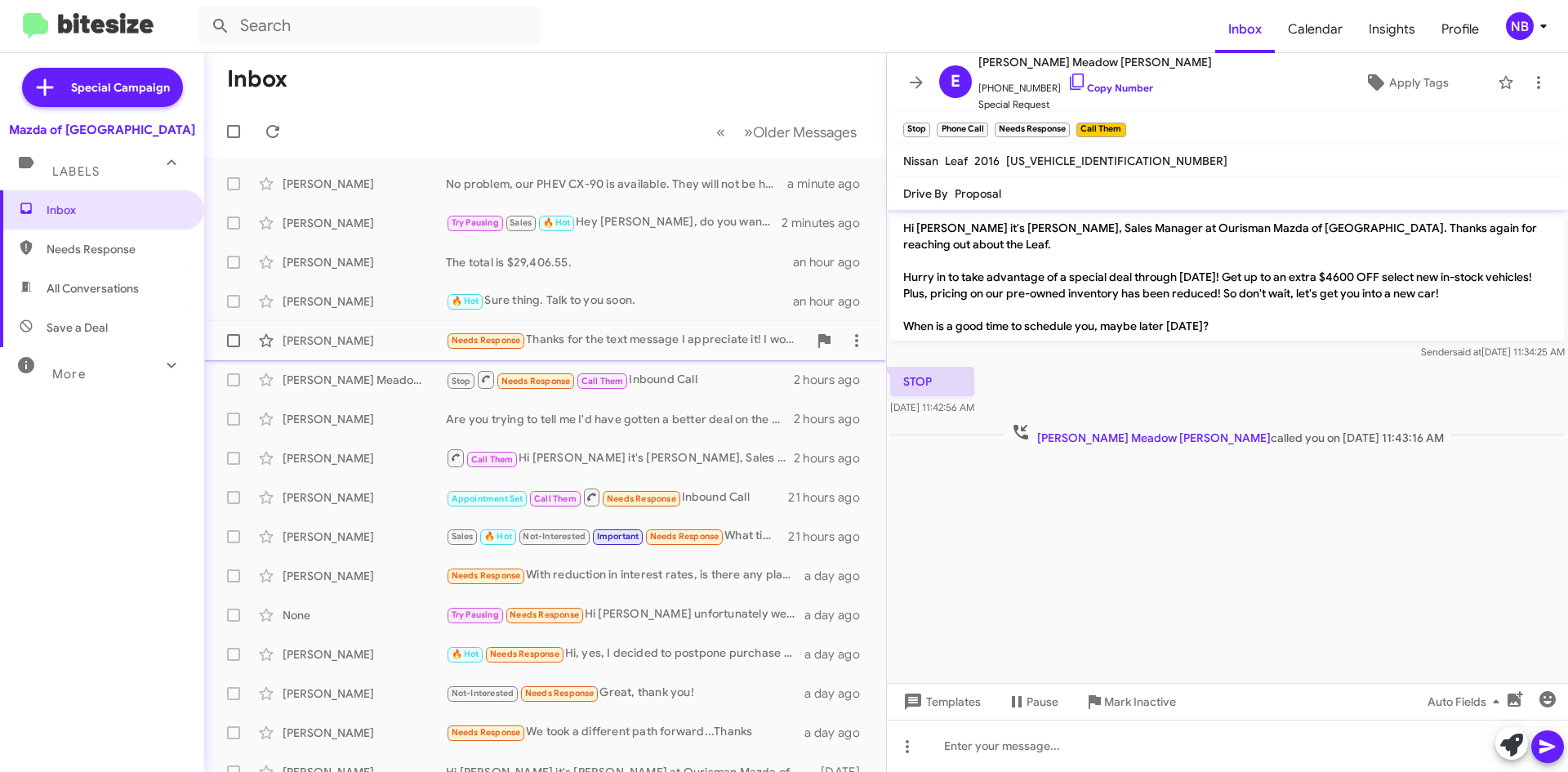
click at [684, 340] on div "Needs Response Thanks for the text message I appreciate it! I would like to bri…" at bounding box center [626, 340] width 362 height 18
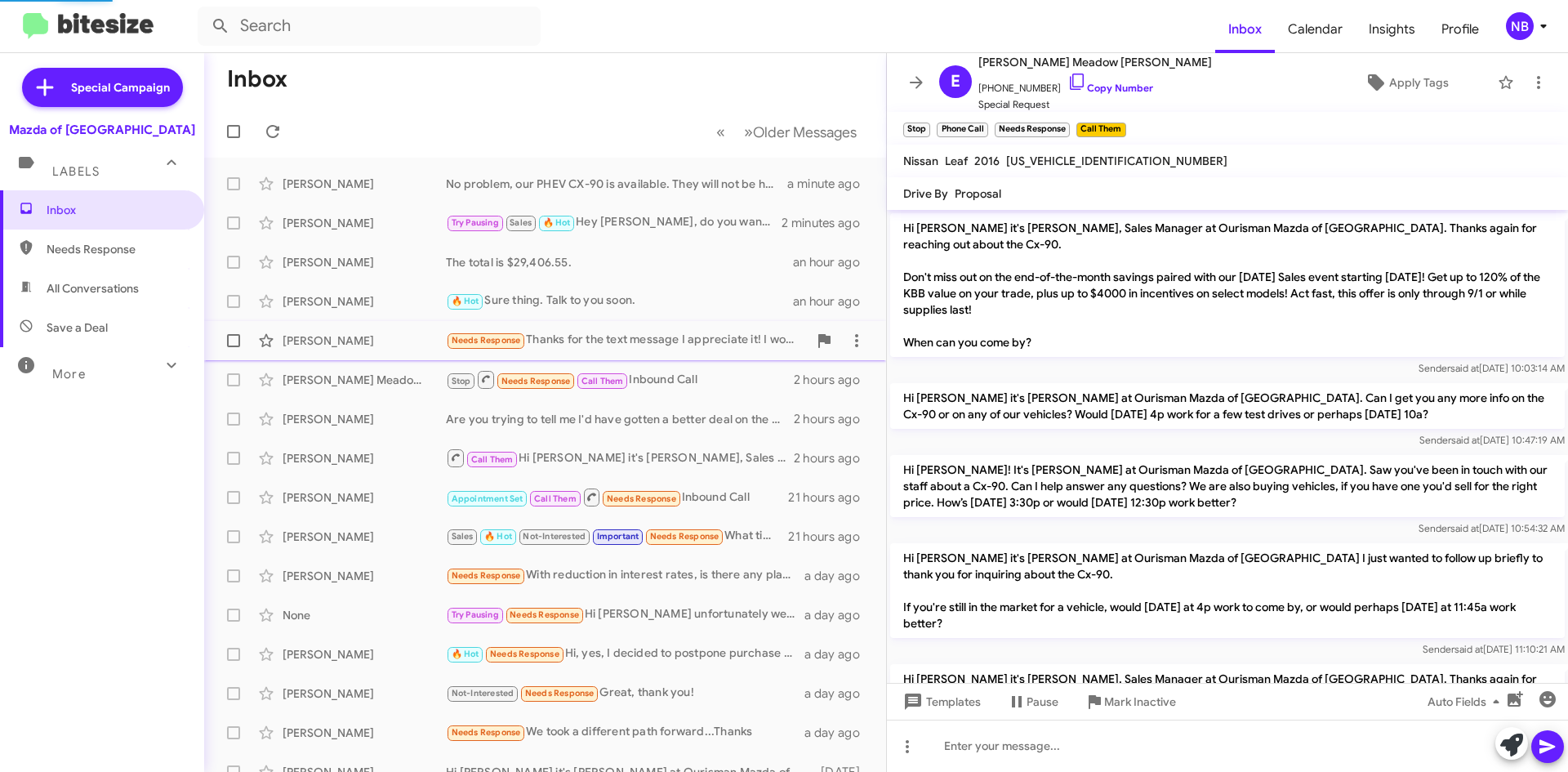
scroll to position [277, 0]
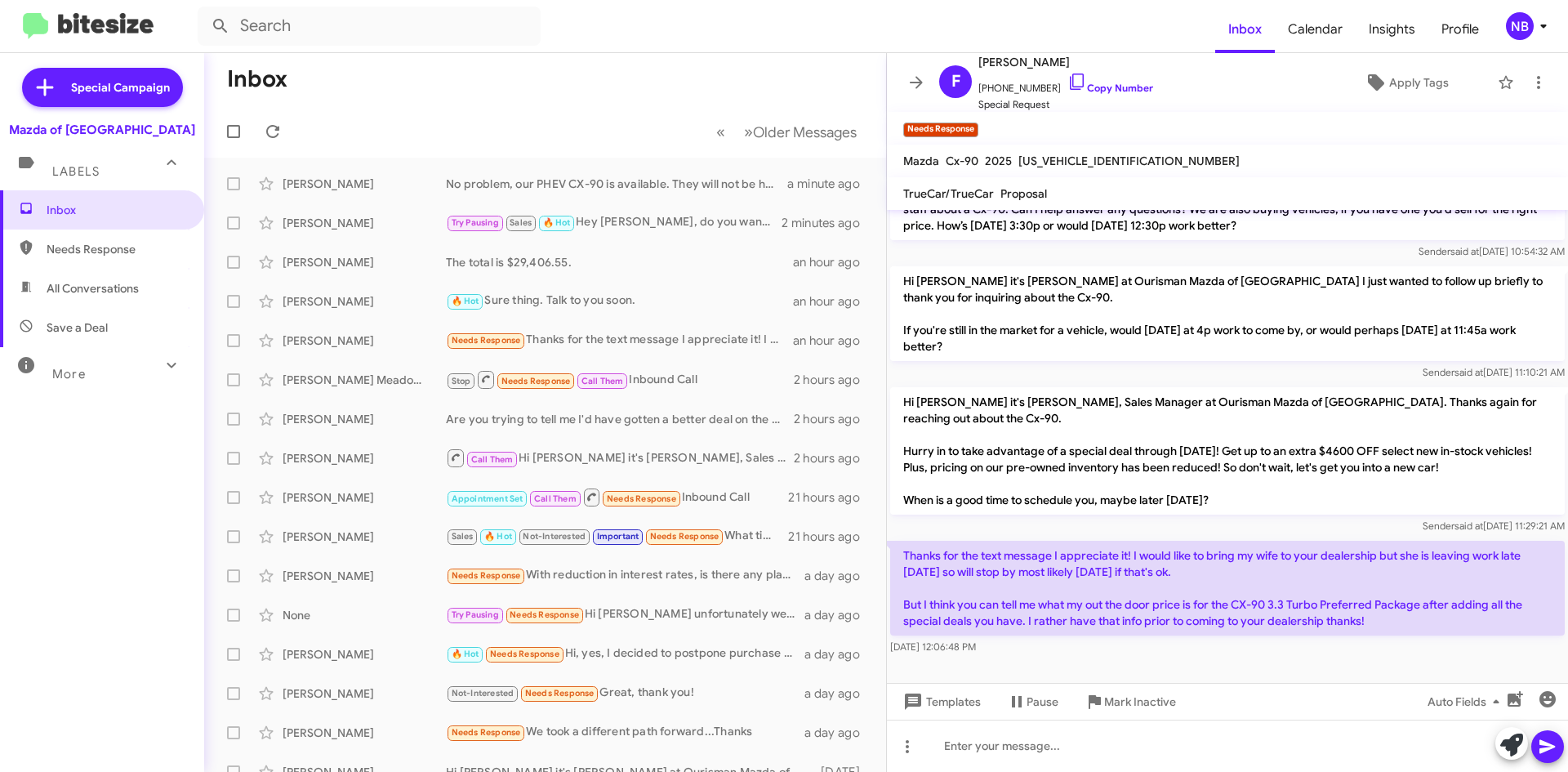
drag, startPoint x: 963, startPoint y: 610, endPoint x: 1398, endPoint y: 628, distance: 435.4
click at [1398, 628] on p "Thanks for the text message I appreciate it! I would like to bring my wife to y…" at bounding box center [1227, 588] width 674 height 94
click at [1089, 92] on link "Copy Number" at bounding box center [1111, 87] width 86 height 12
copy p "ou can tell me what my out the door price is for the CX-90 3.3 Turbo Preferred …"
click at [1176, 624] on p "Thanks for the text message I appreciate it! I would like to bring my wife to y…" at bounding box center [1227, 588] width 674 height 94
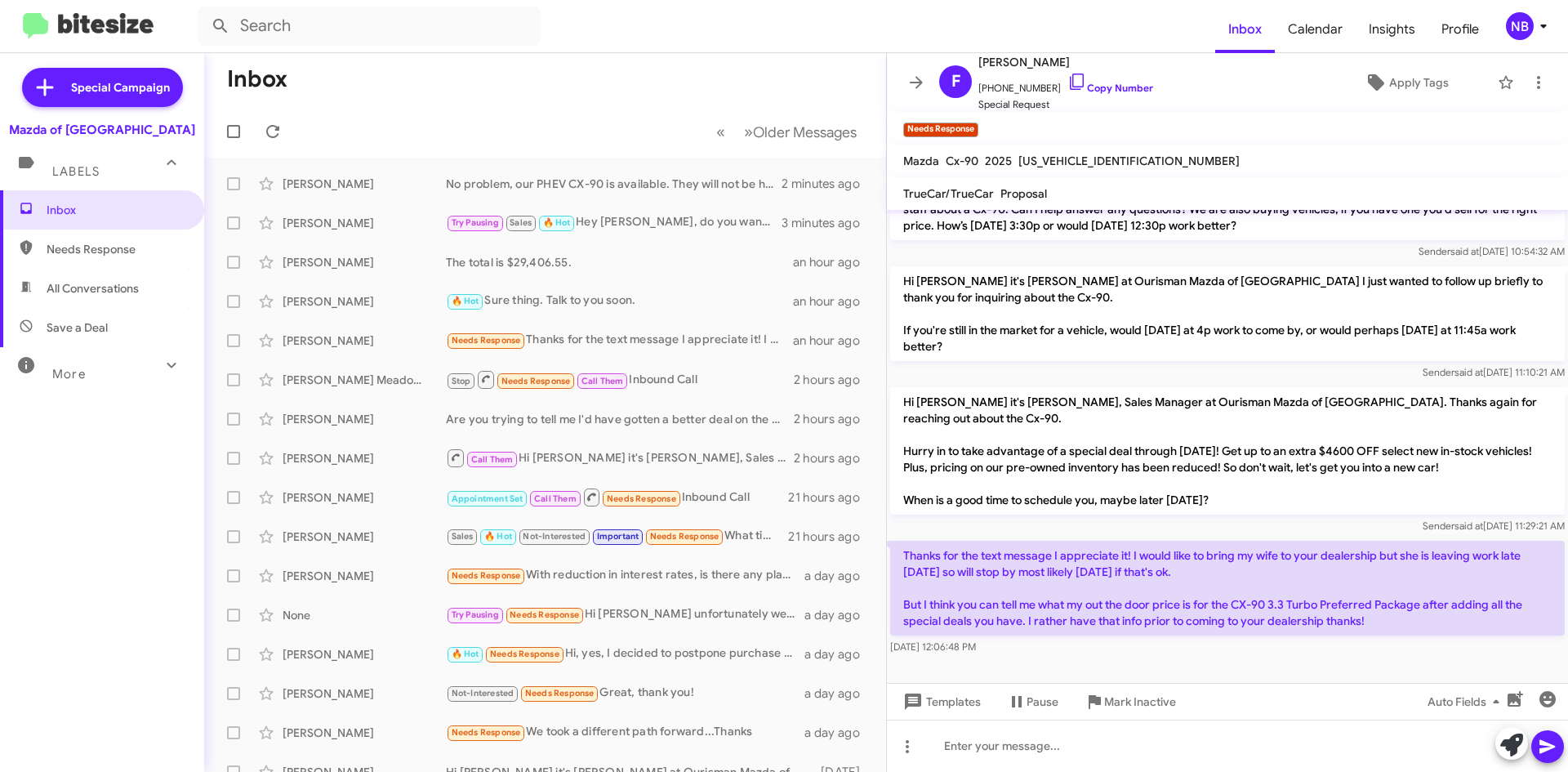
drag, startPoint x: 1027, startPoint y: 560, endPoint x: 1102, endPoint y: 629, distance: 101.9
click at [1102, 629] on p "Thanks for the text message I appreciate it! I would like to bring my wife to y…" at bounding box center [1227, 588] width 674 height 94
drag, startPoint x: 1161, startPoint y: 608, endPoint x: 1364, endPoint y: 627, distance: 203.9
click at [1364, 627] on p "Thanks for the text message I appreciate it! I would like to bring my wife to y…" at bounding box center [1227, 588] width 674 height 94
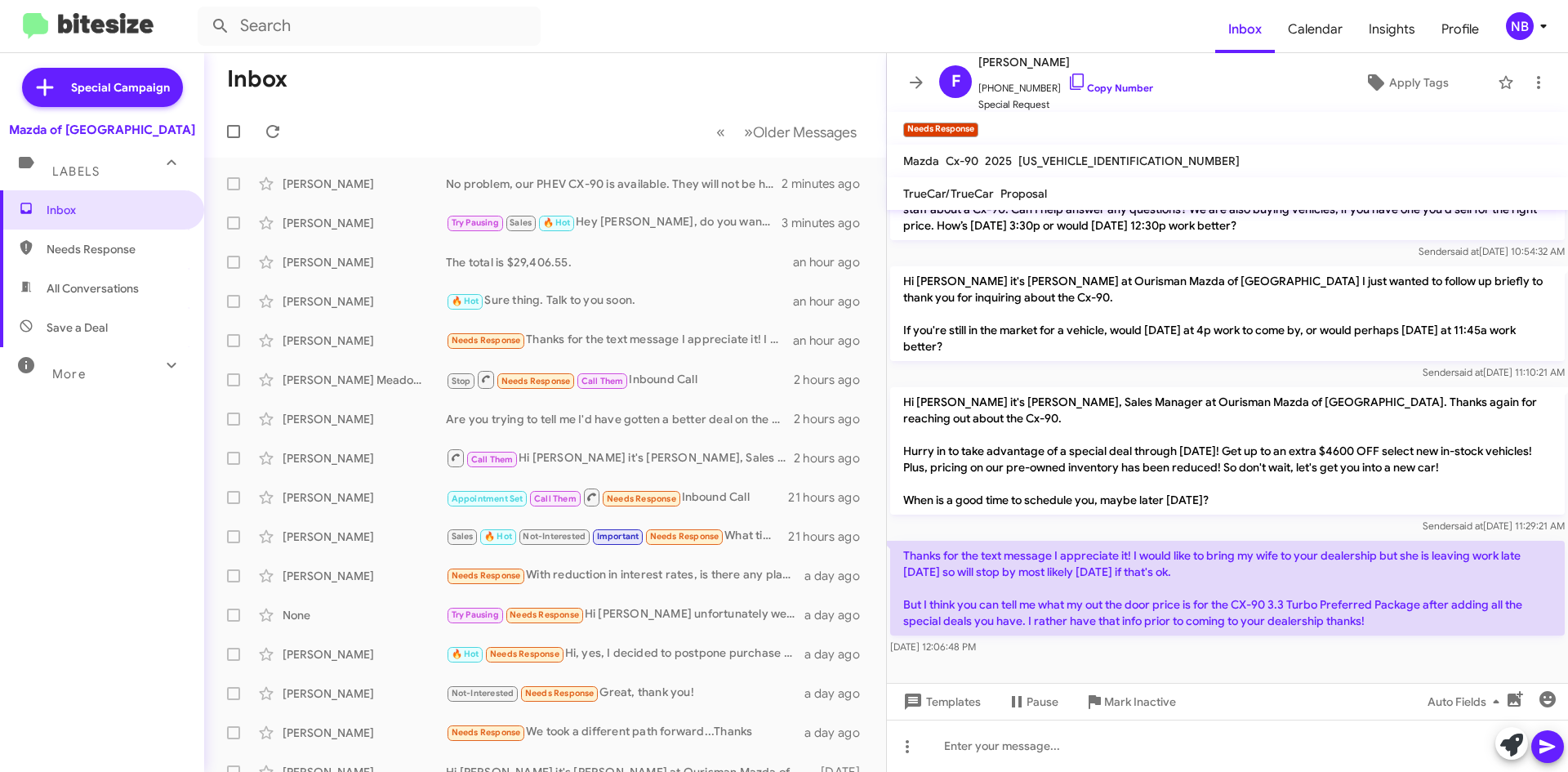
click at [1364, 627] on p "Thanks for the text message I appreciate it! I would like to bring my wife to y…" at bounding box center [1227, 588] width 674 height 94
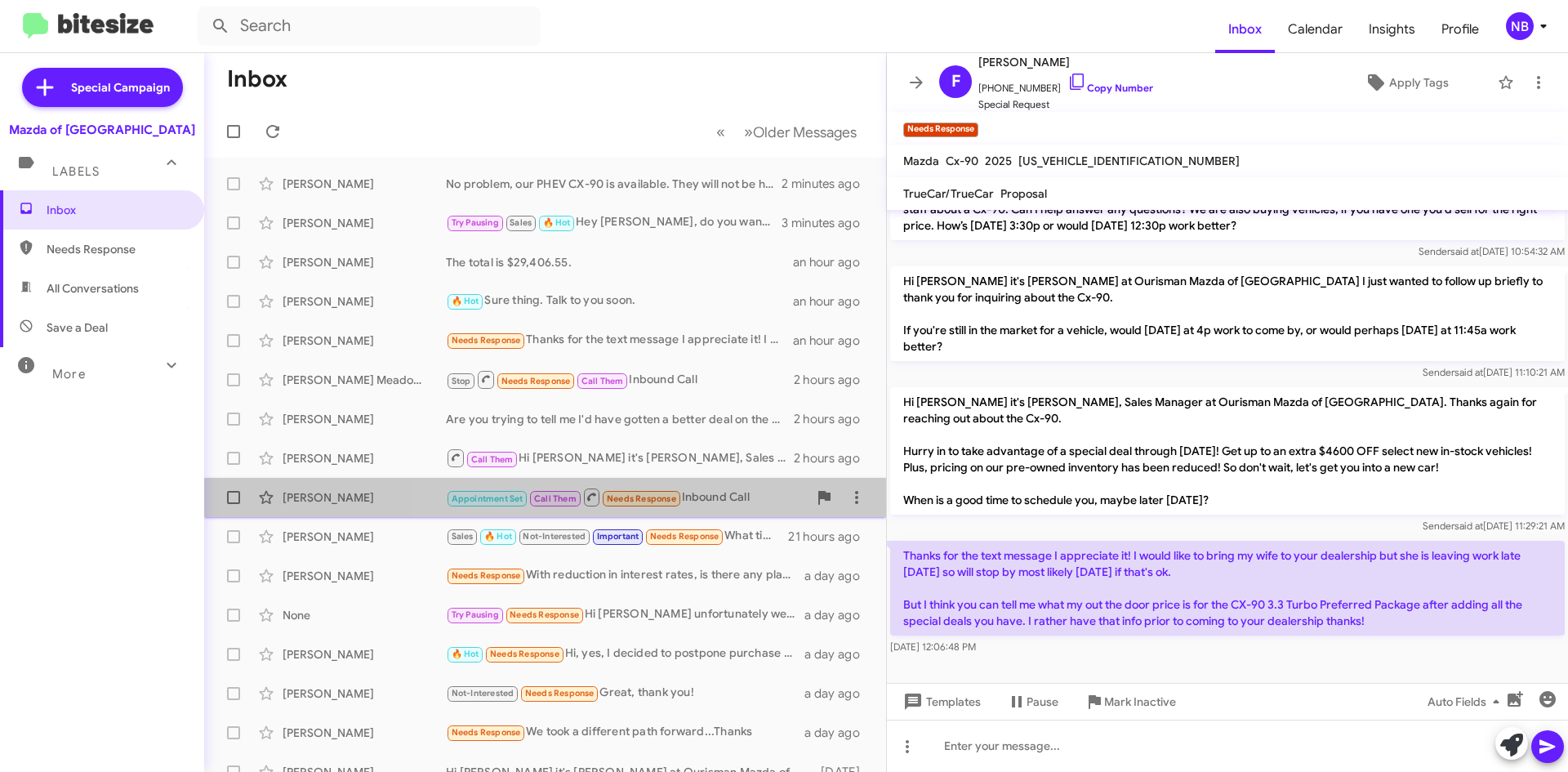
click at [693, 499] on div "Appointment Set Call Them Needs Response Inbound Call" at bounding box center [626, 497] width 362 height 20
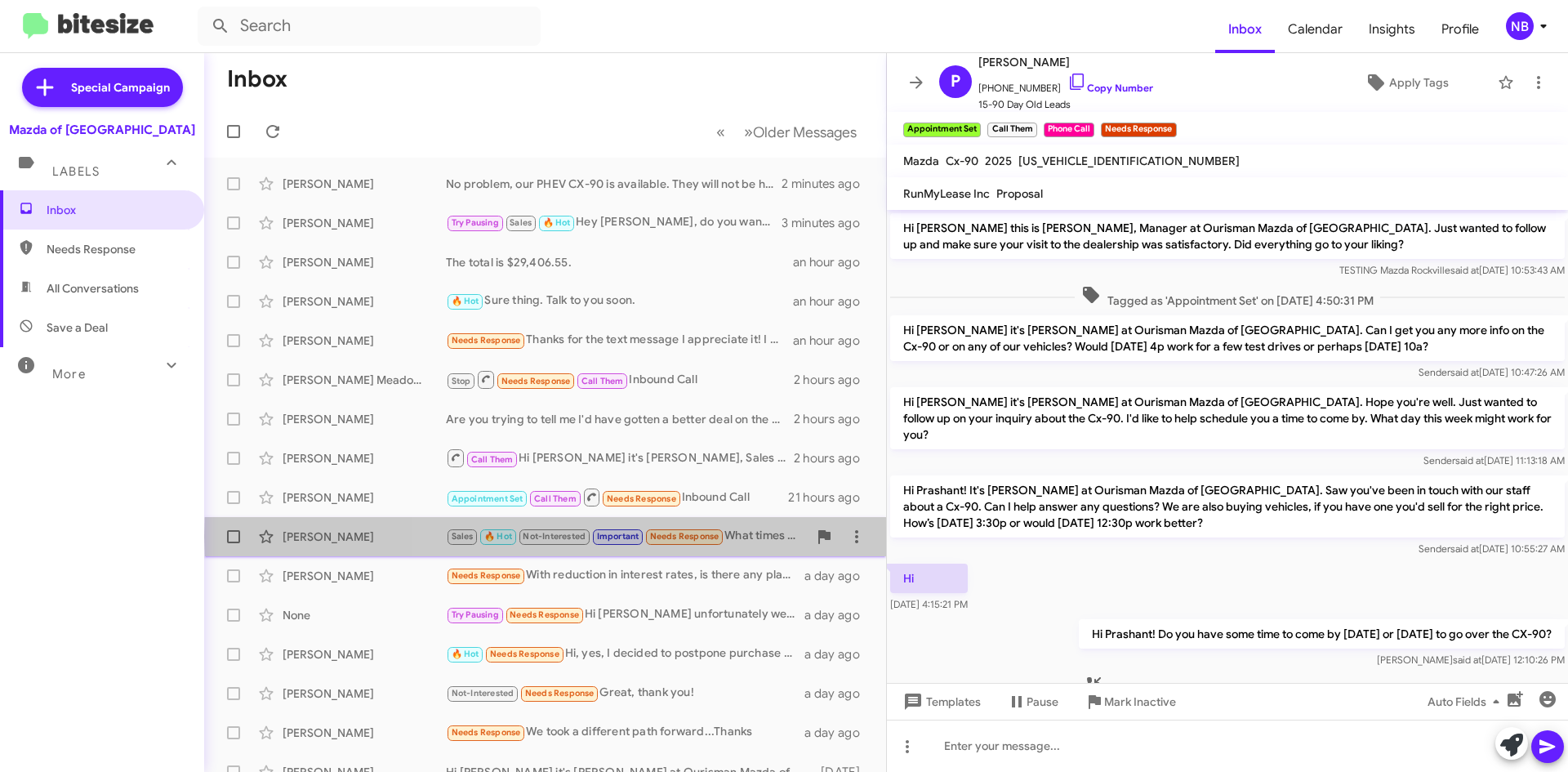
click at [723, 536] on small "Needs Response" at bounding box center [685, 536] width 77 height 16
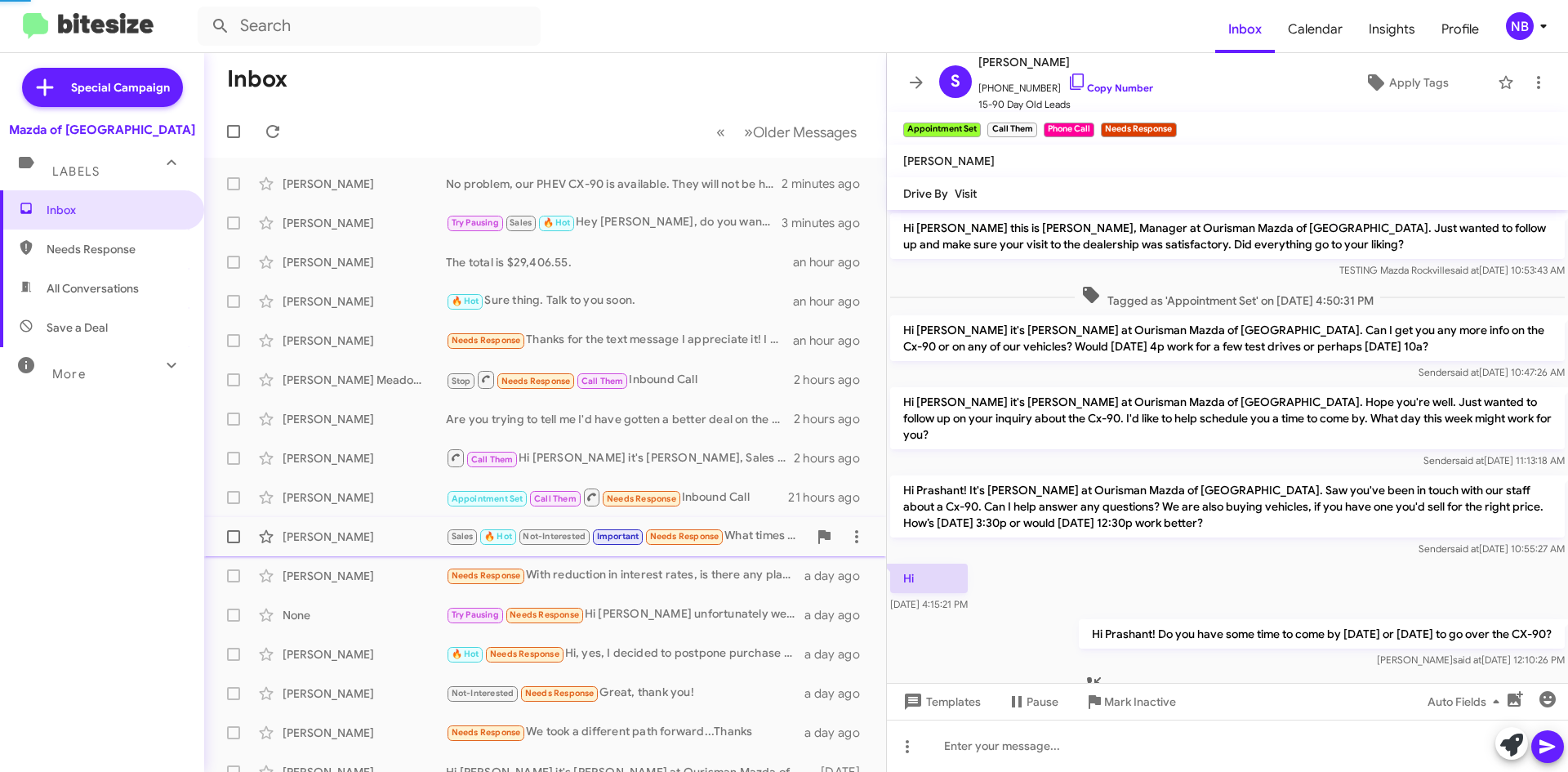
scroll to position [1110, 0]
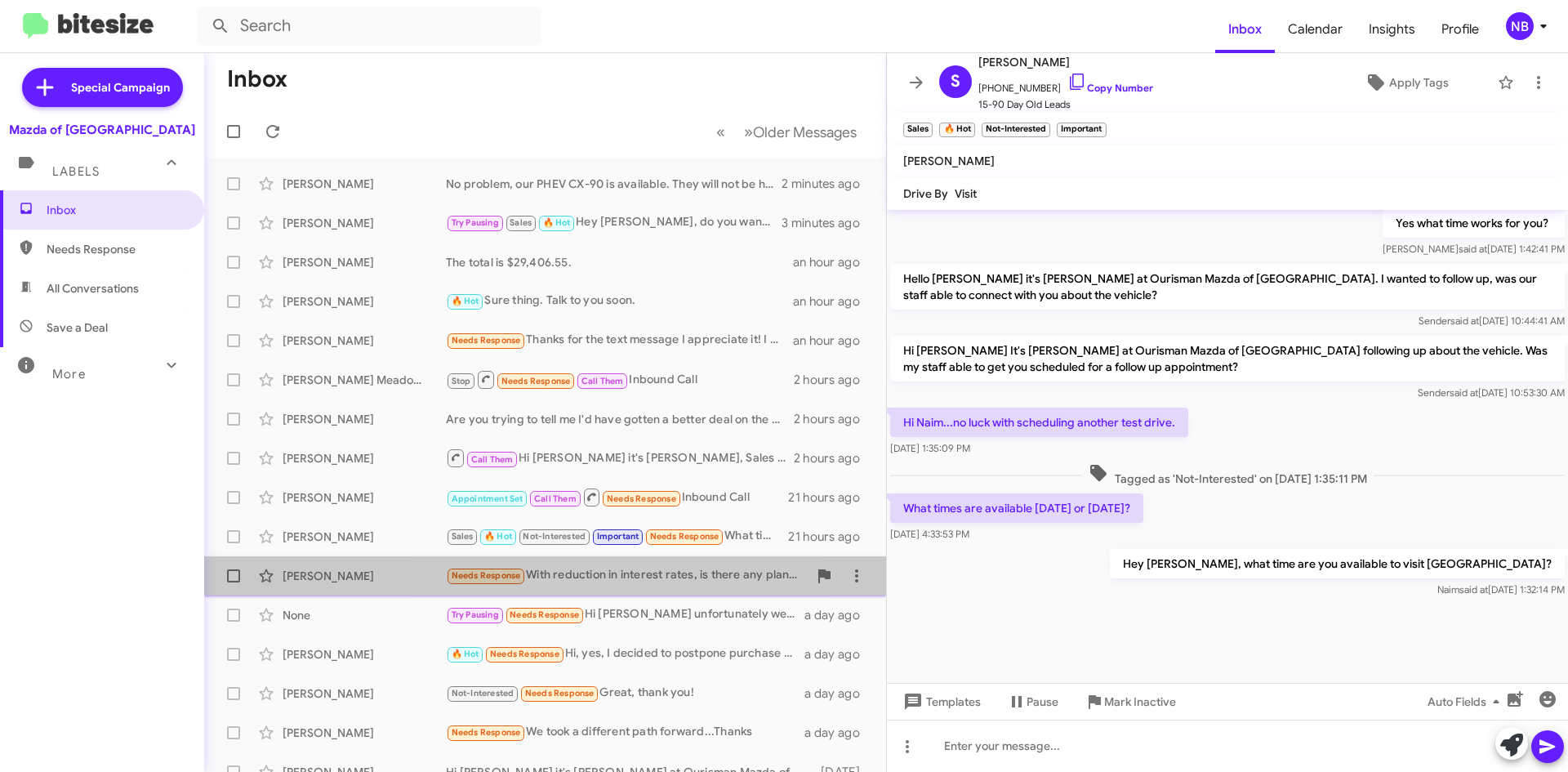
click at [590, 574] on div "Needs Response With reduction in interest rates, is there any plan for 0% apr f…" at bounding box center [626, 575] width 362 height 18
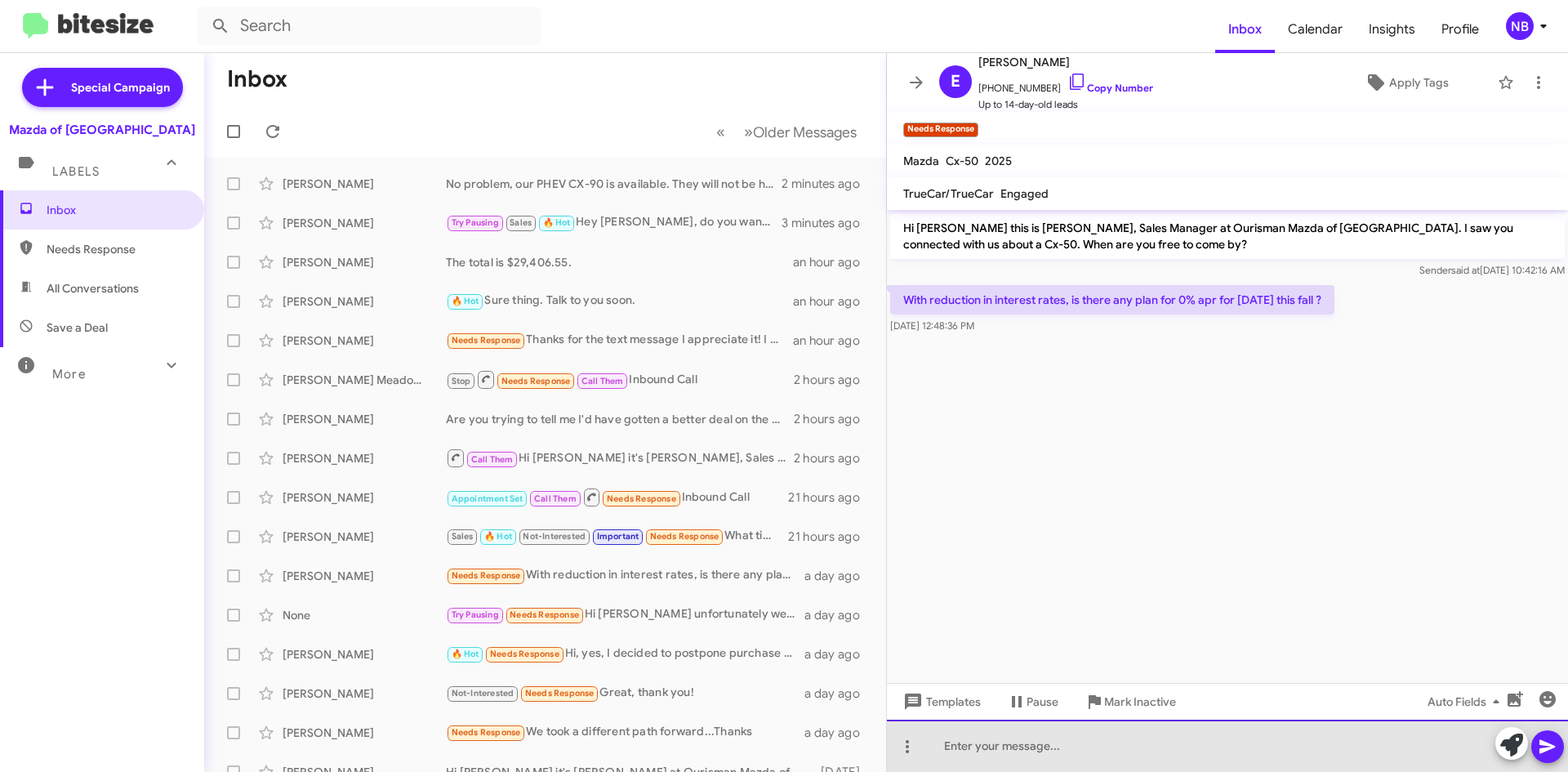
click at [996, 731] on div at bounding box center [1227, 745] width 681 height 52
click at [1110, 753] on div "We do not know." at bounding box center [1227, 745] width 681 height 52
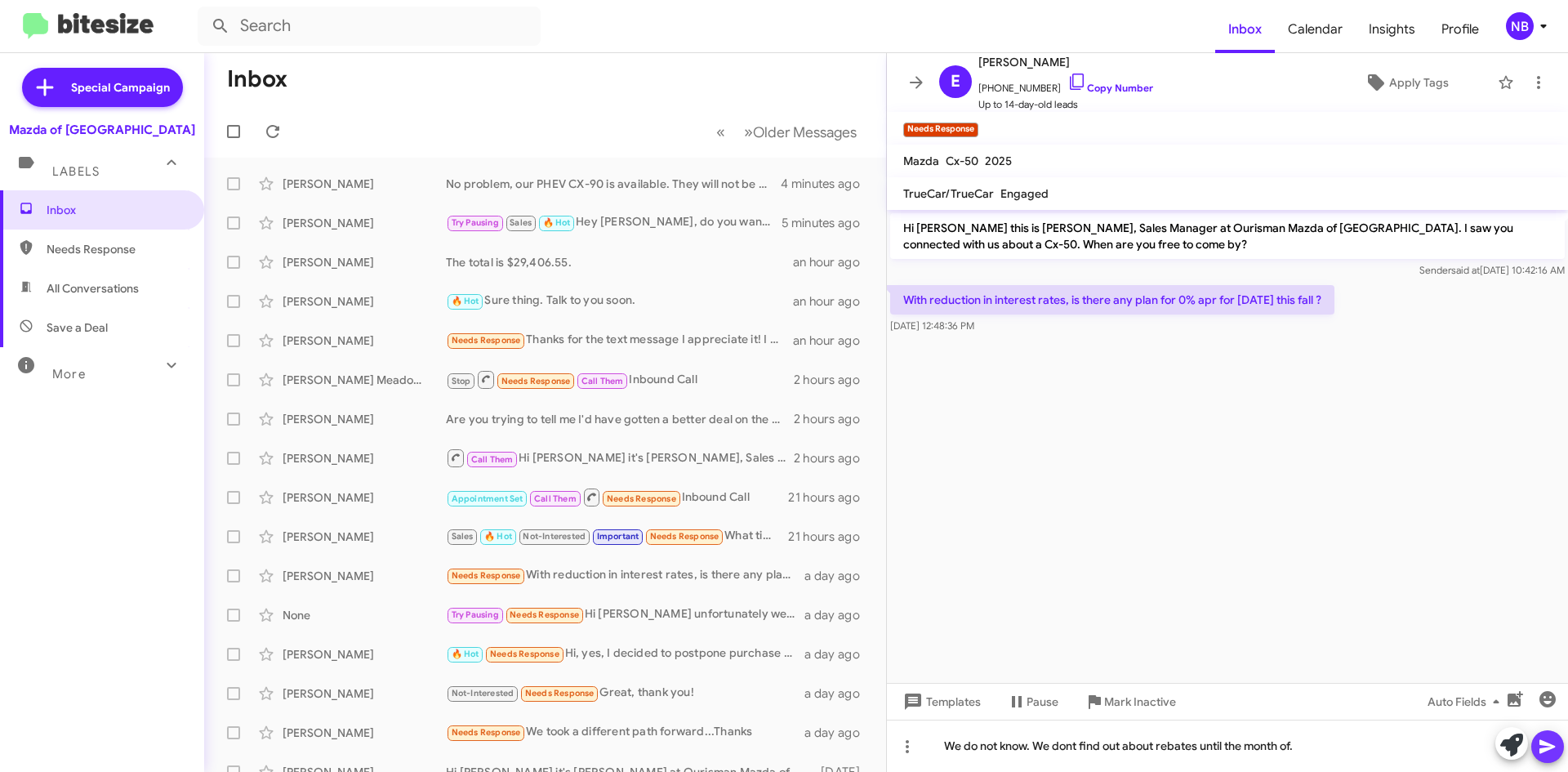
click at [1555, 747] on icon at bounding box center [1547, 746] width 19 height 19
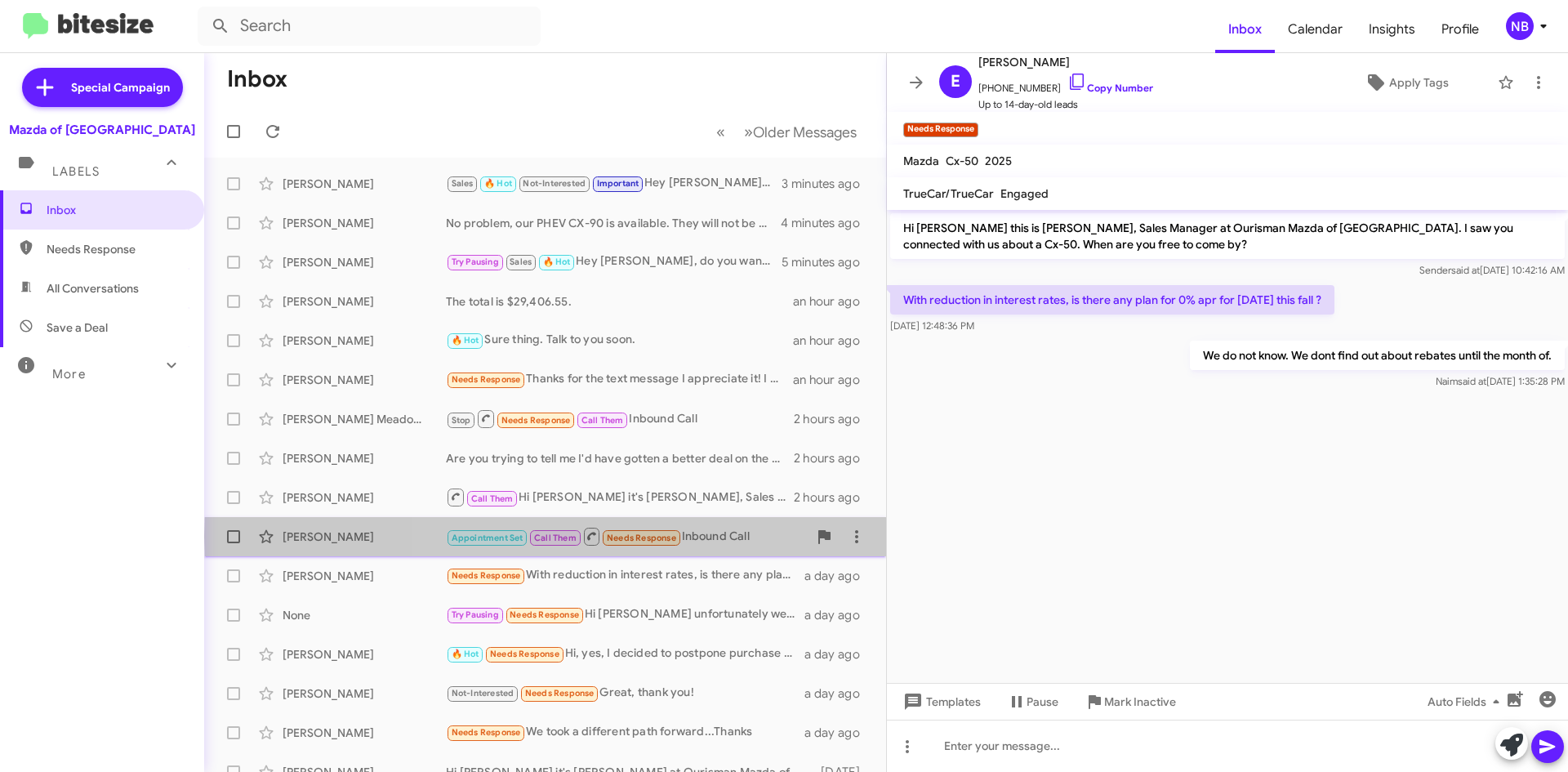
click at [713, 536] on div "Appointment Set Call Them Needs Response Inbound Call" at bounding box center [626, 536] width 362 height 20
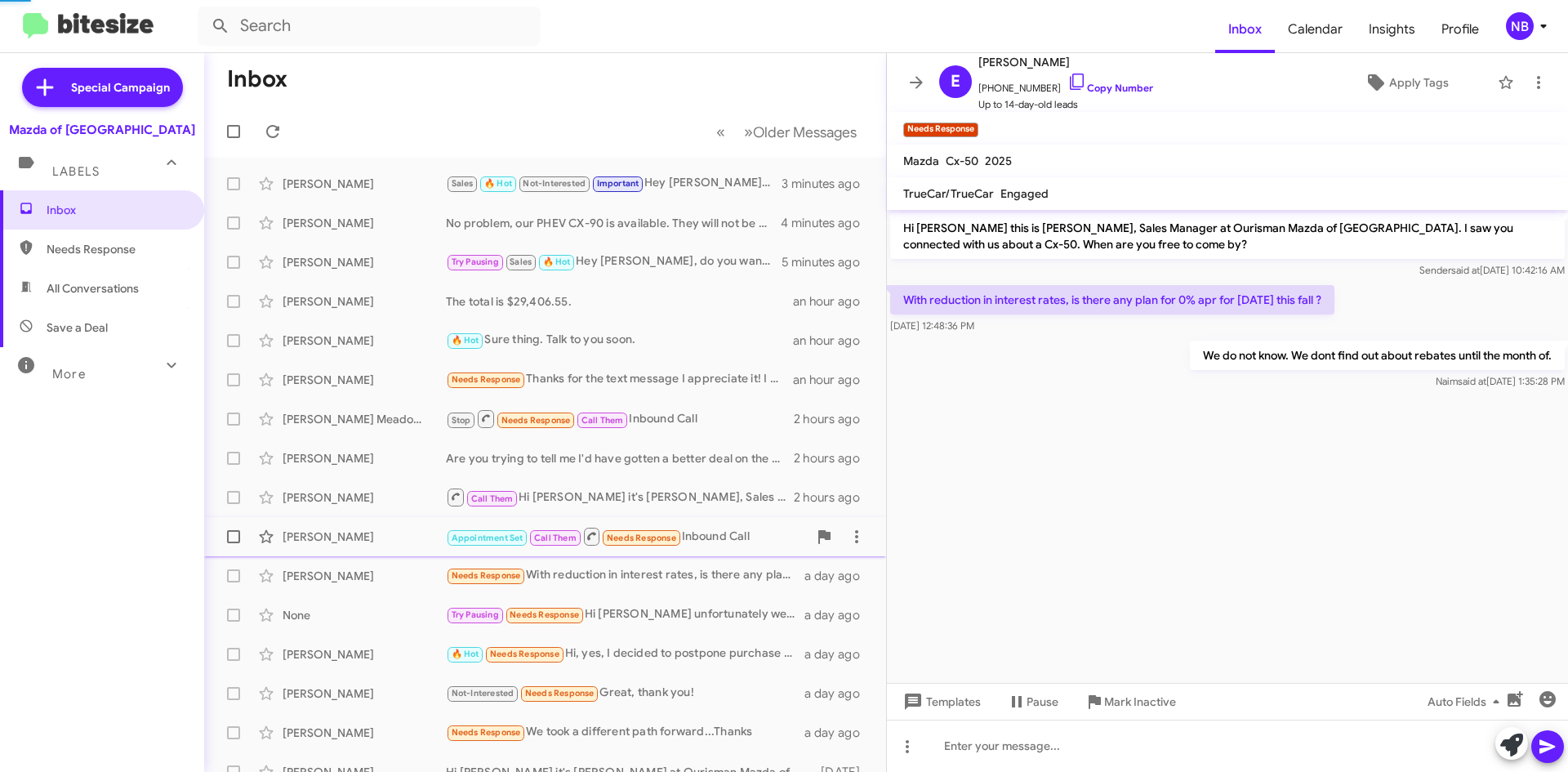
scroll to position [35, 0]
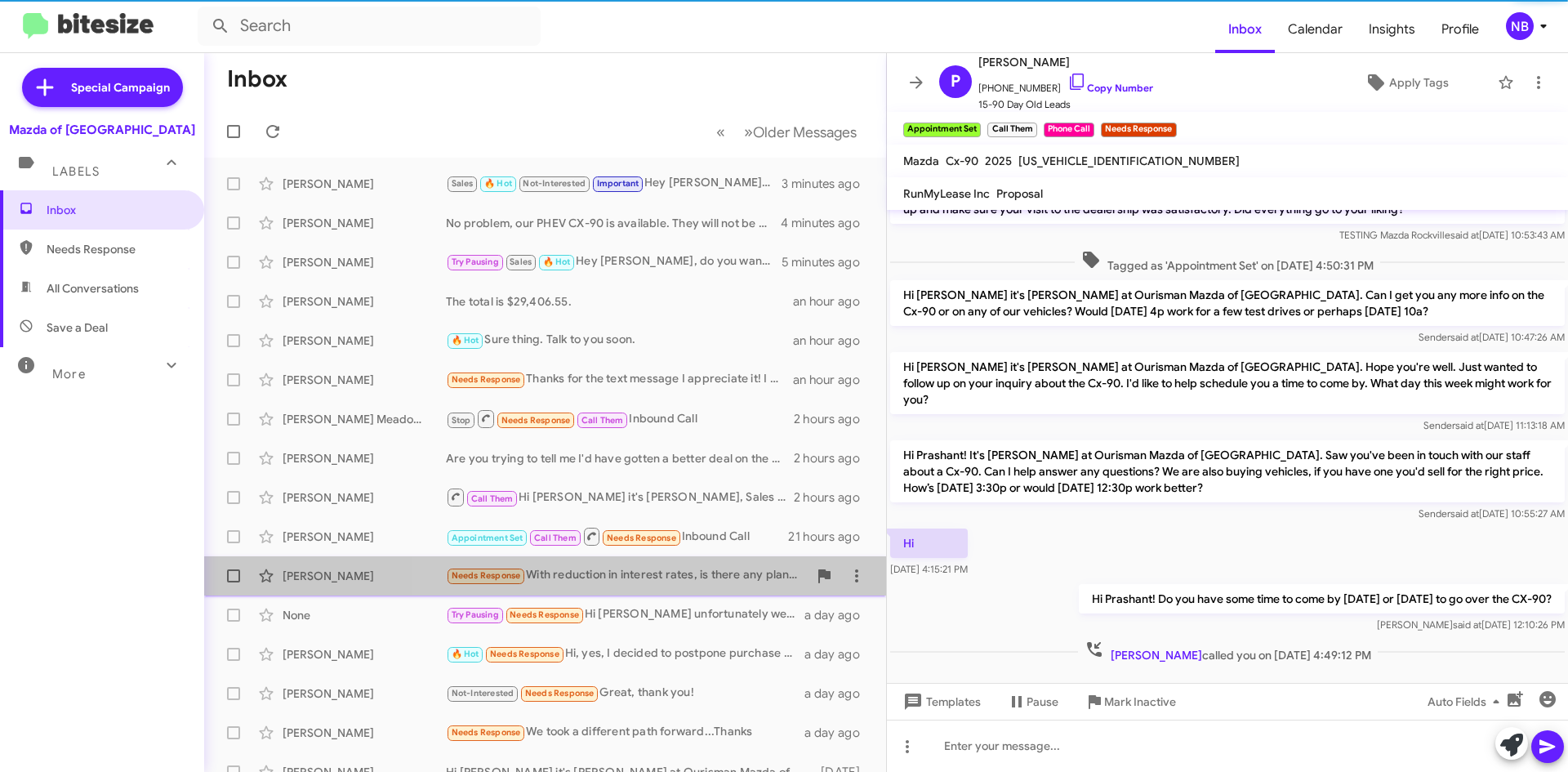
click at [659, 571] on div "Needs Response With reduction in interest rates, is there any plan for 0% apr f…" at bounding box center [626, 575] width 362 height 18
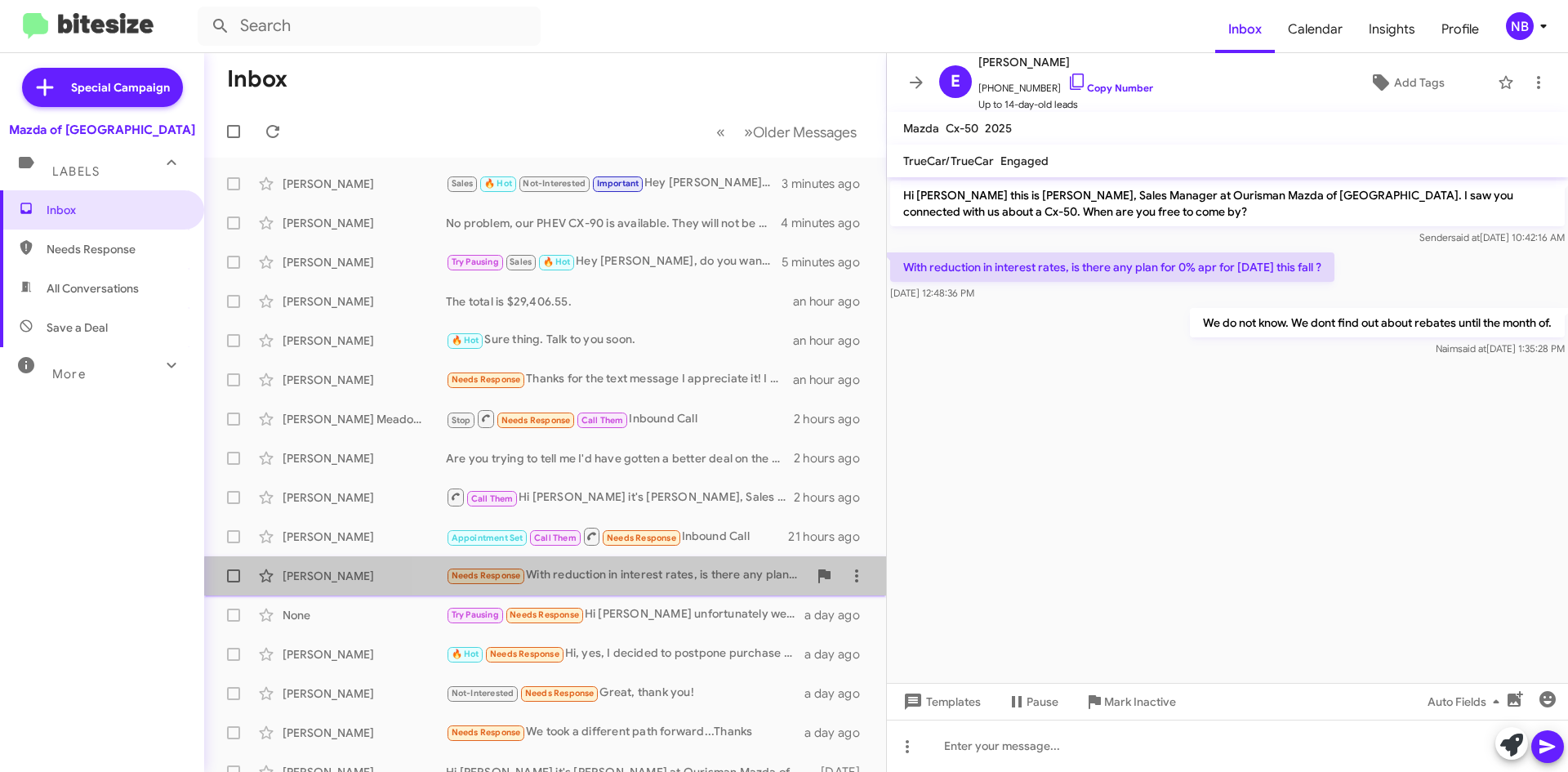
click at [689, 586] on div "[PERSON_NAME] Needs Response With reduction in interest rates, is there any pla…" at bounding box center [544, 576] width 655 height 33
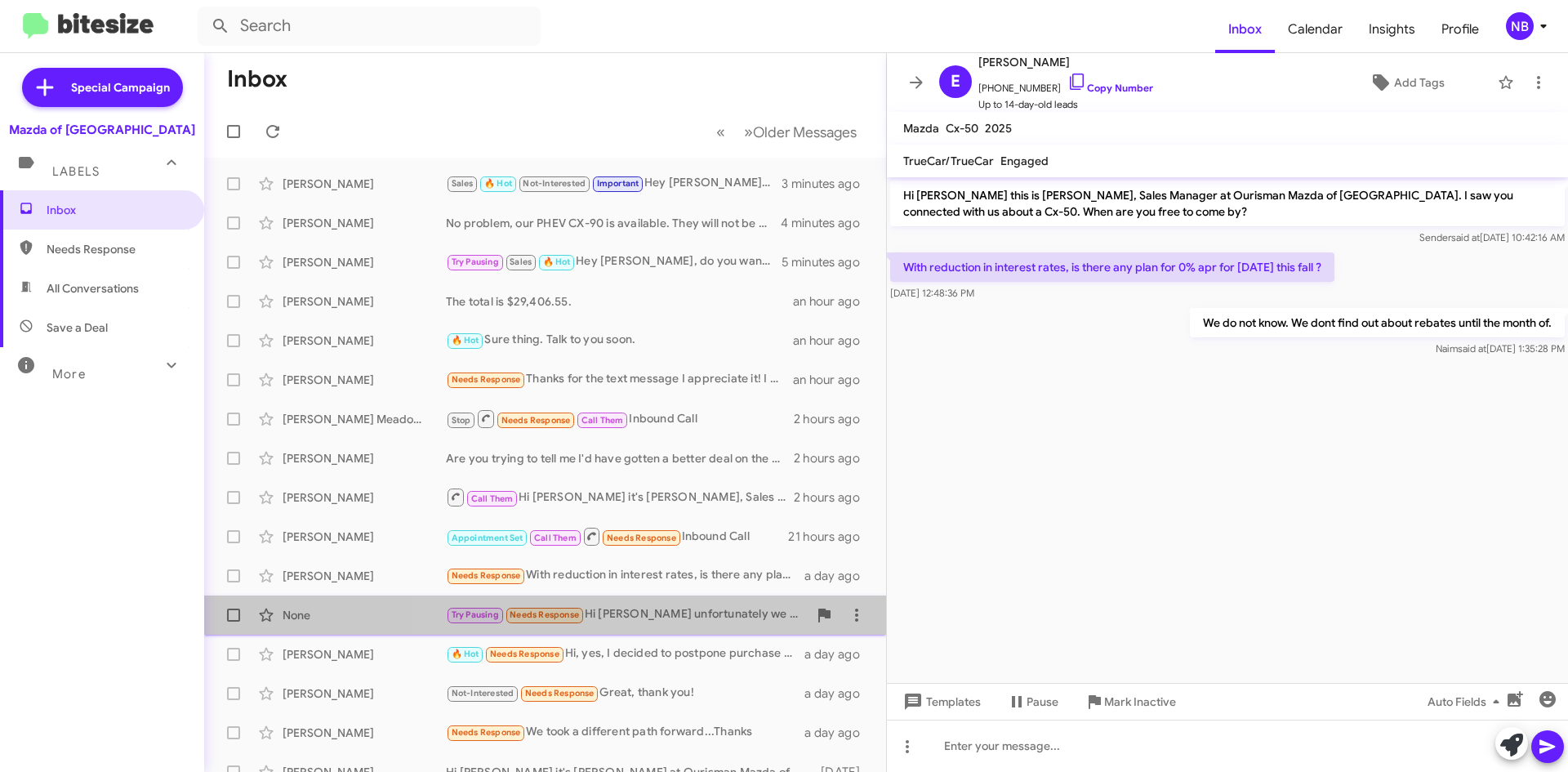
click at [686, 611] on div "Try Pausing Needs Response Hi [PERSON_NAME] unfortunately we have a real need o…" at bounding box center [626, 614] width 362 height 18
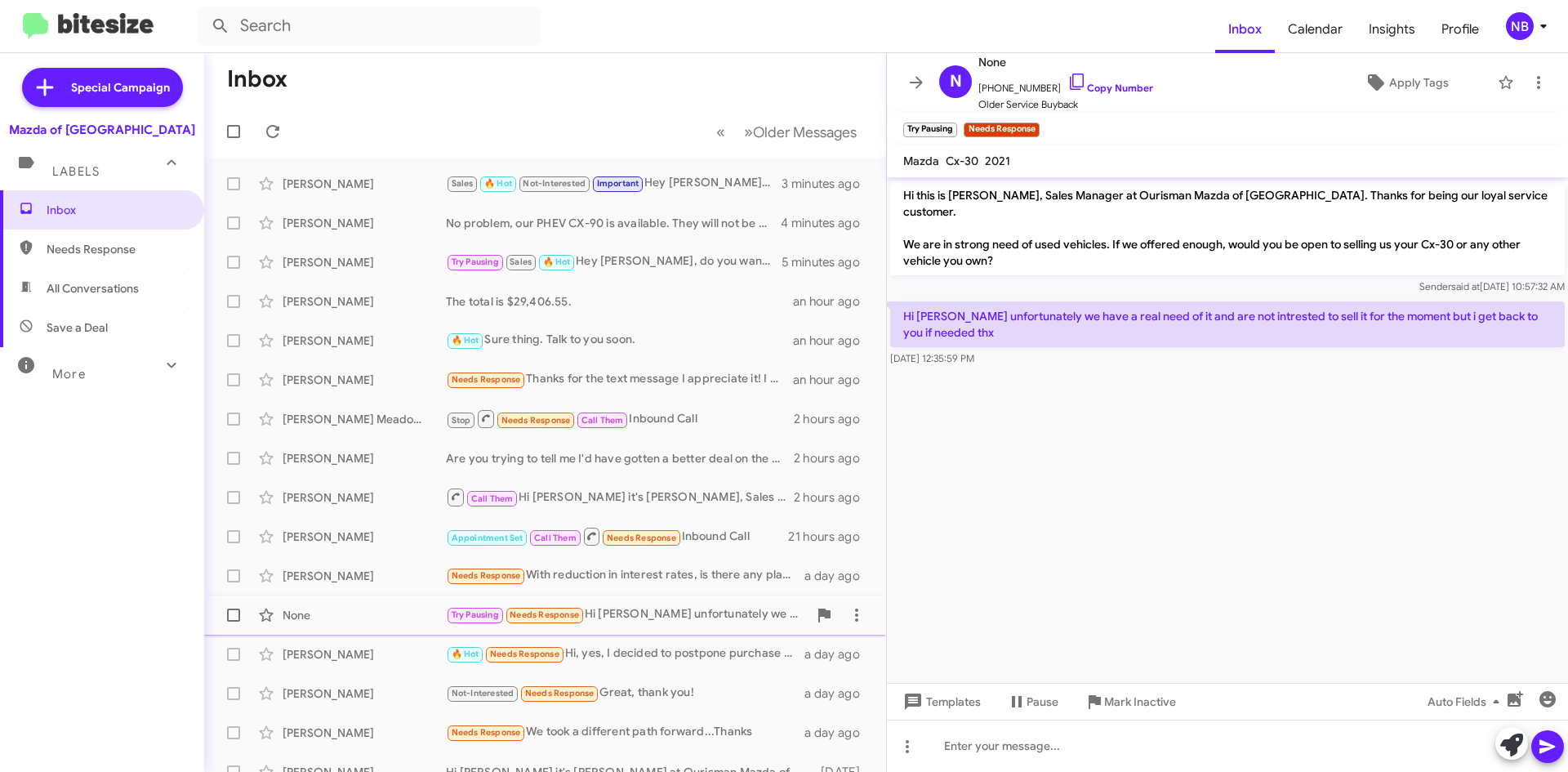
click at [700, 613] on div "Try Pausing Needs Response Hi [PERSON_NAME] unfortunately we have a real need o…" at bounding box center [626, 614] width 362 height 18
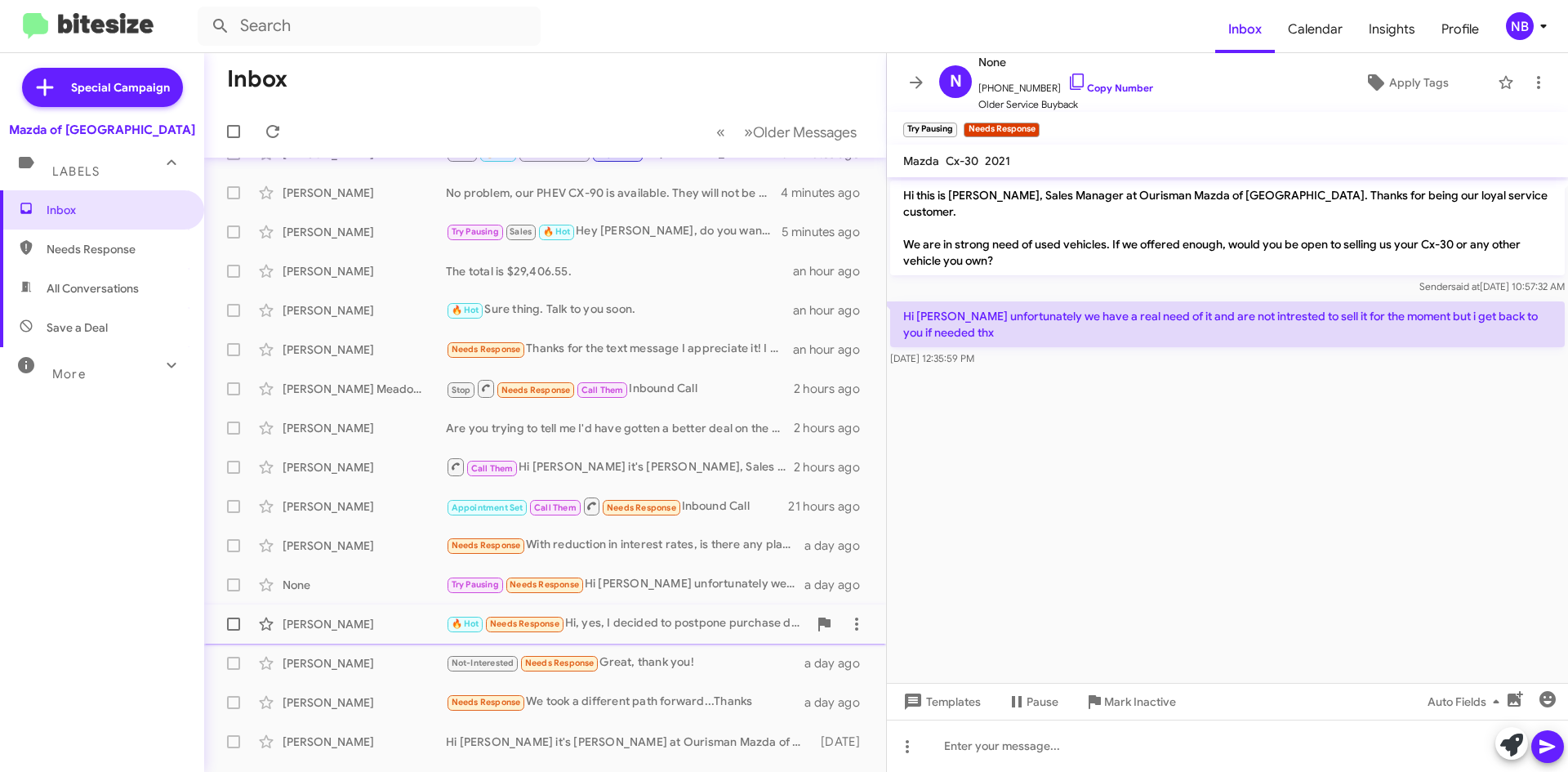
scroll to position [82, 0]
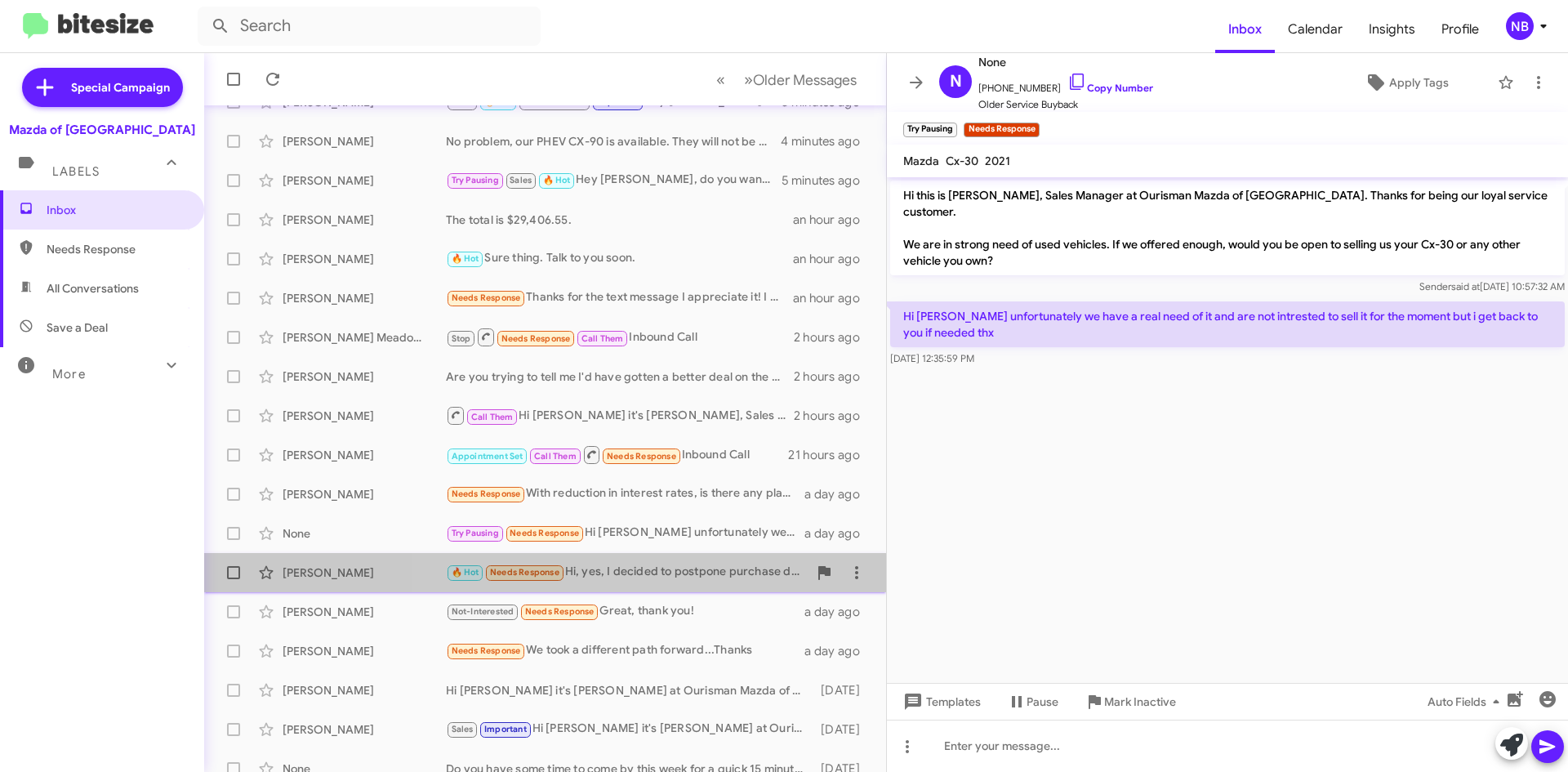
click at [670, 572] on div "🔥 Hot Needs Response Hi, yes, I decided to postpone purchase decision to January" at bounding box center [626, 572] width 362 height 18
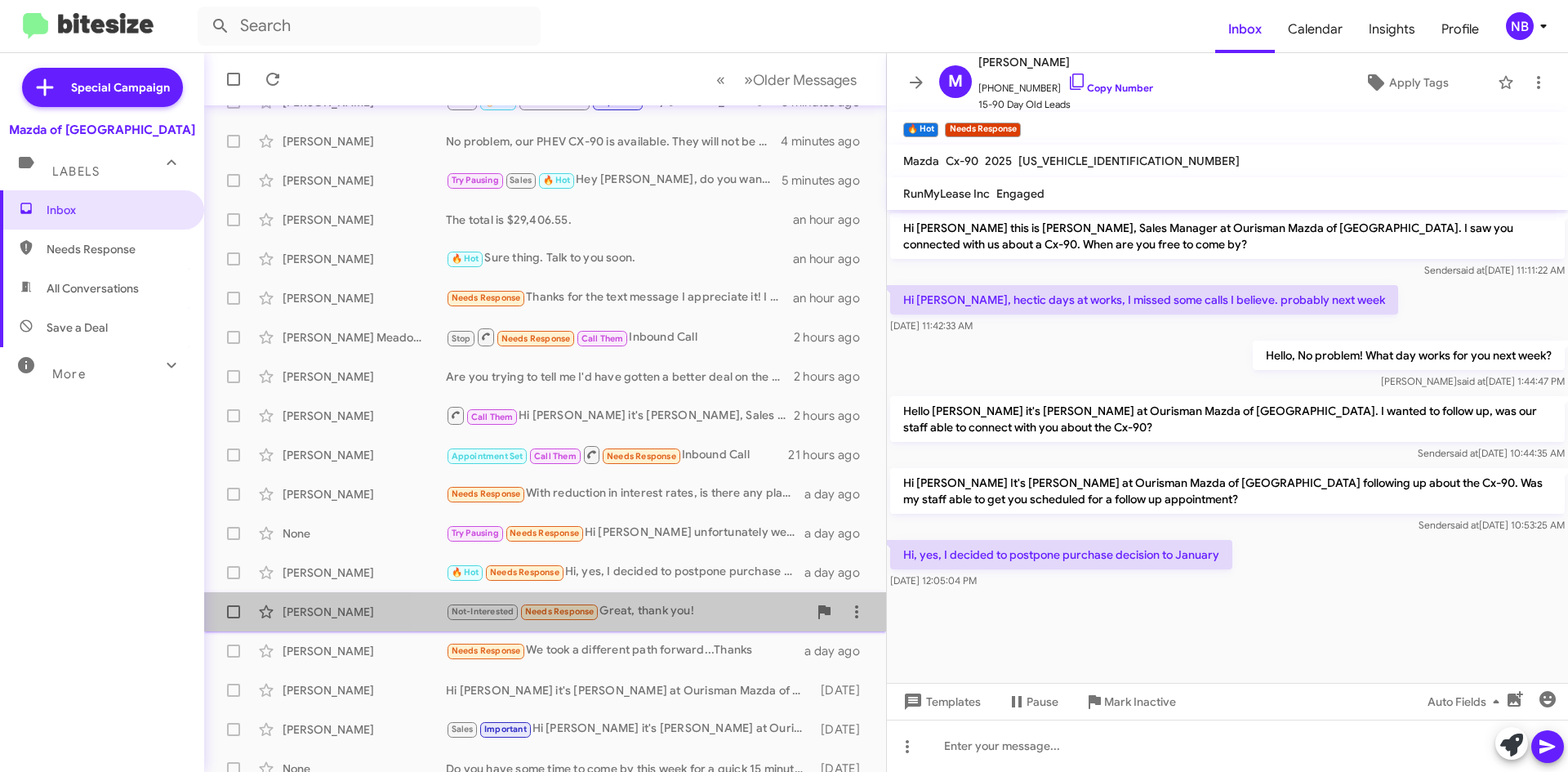
click at [689, 627] on div "[PERSON_NAME] Not-Interested Needs Response Great, thank you! a day ago" at bounding box center [544, 612] width 655 height 33
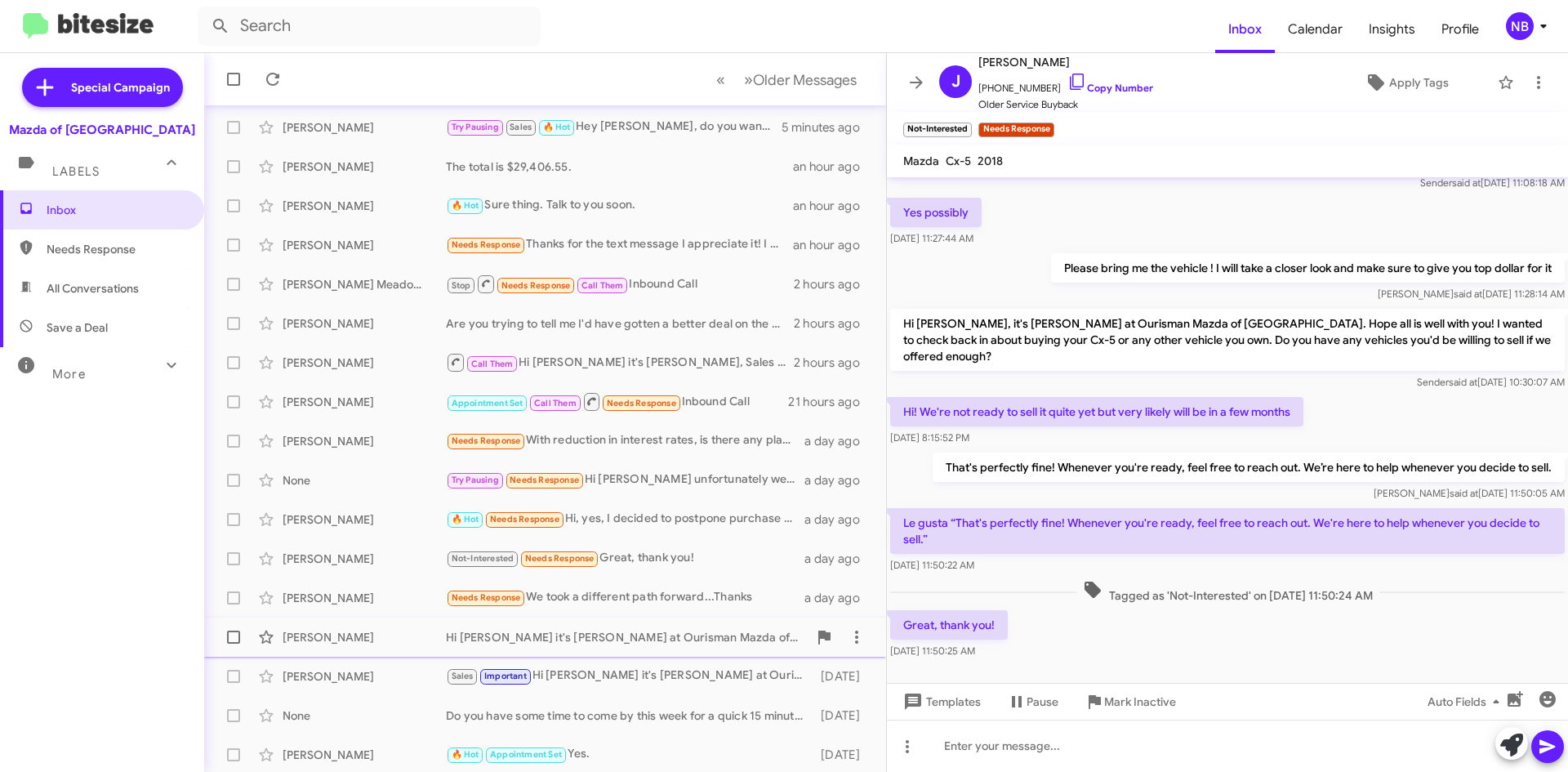
scroll to position [176, 0]
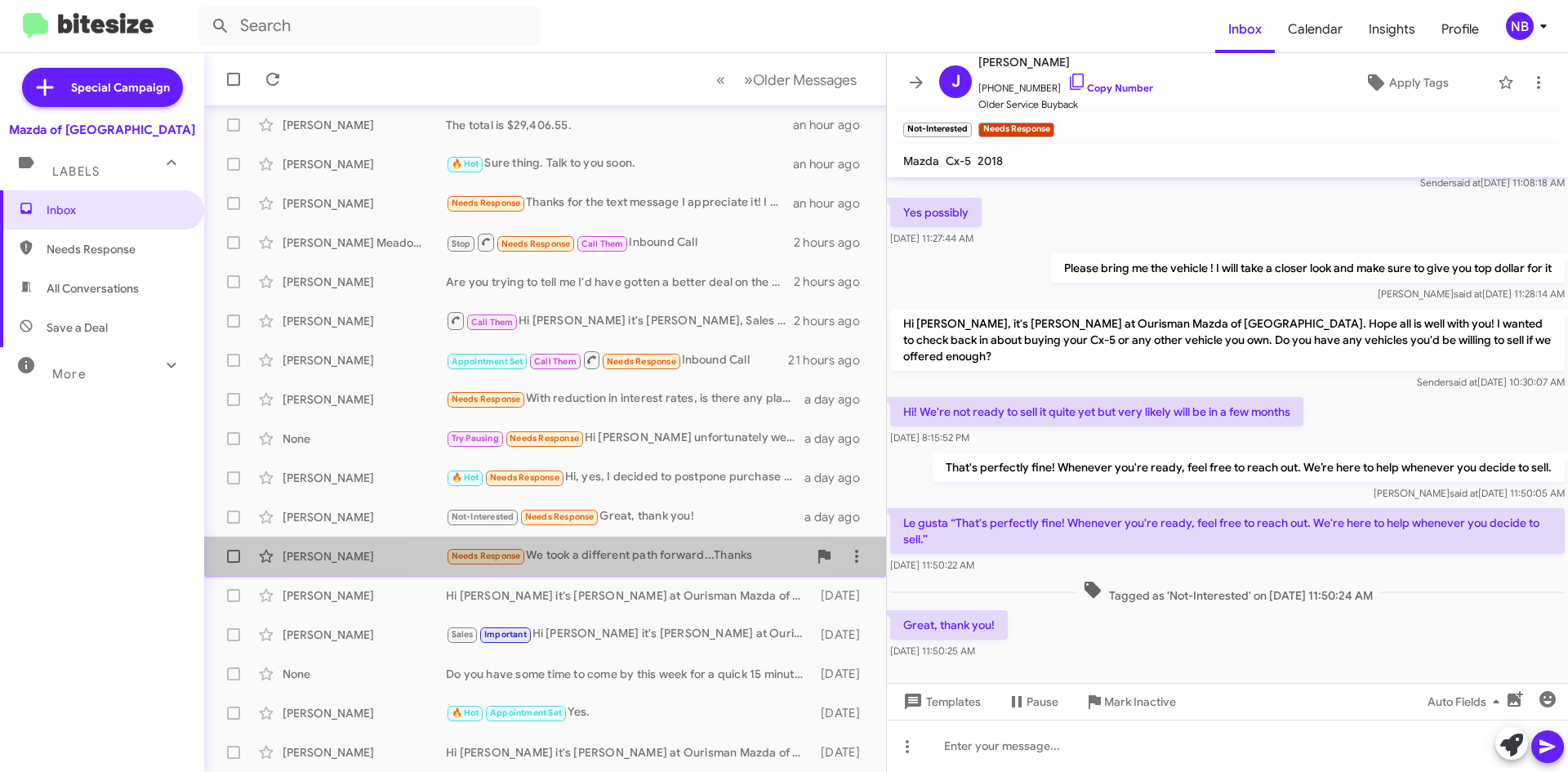
click at [628, 546] on div "Needs Response We took a different path forward...Thanks" at bounding box center [626, 556] width 362 height 18
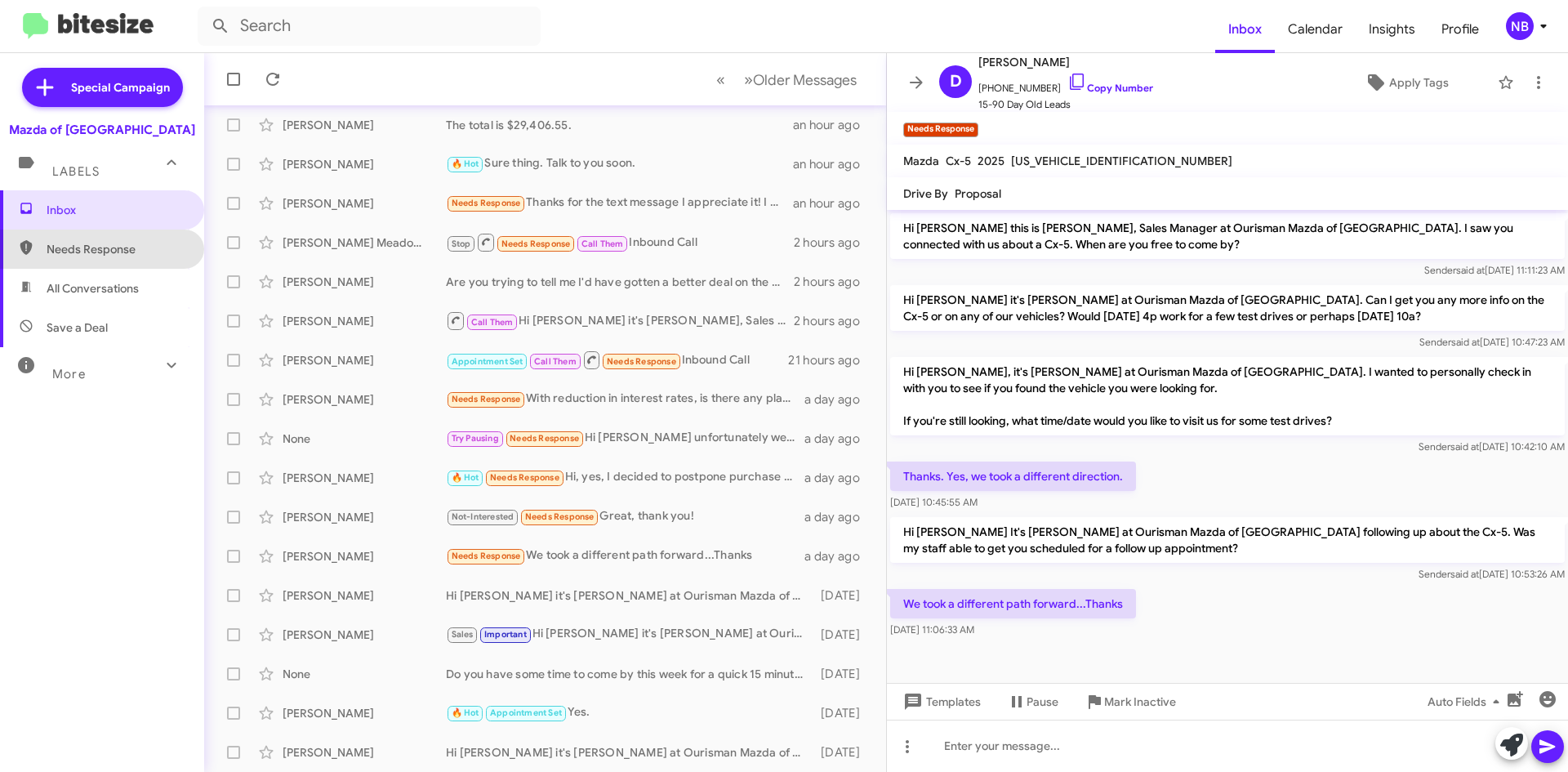
click at [103, 260] on span "Needs Response" at bounding box center [102, 248] width 204 height 39
type input "in:needs-response"
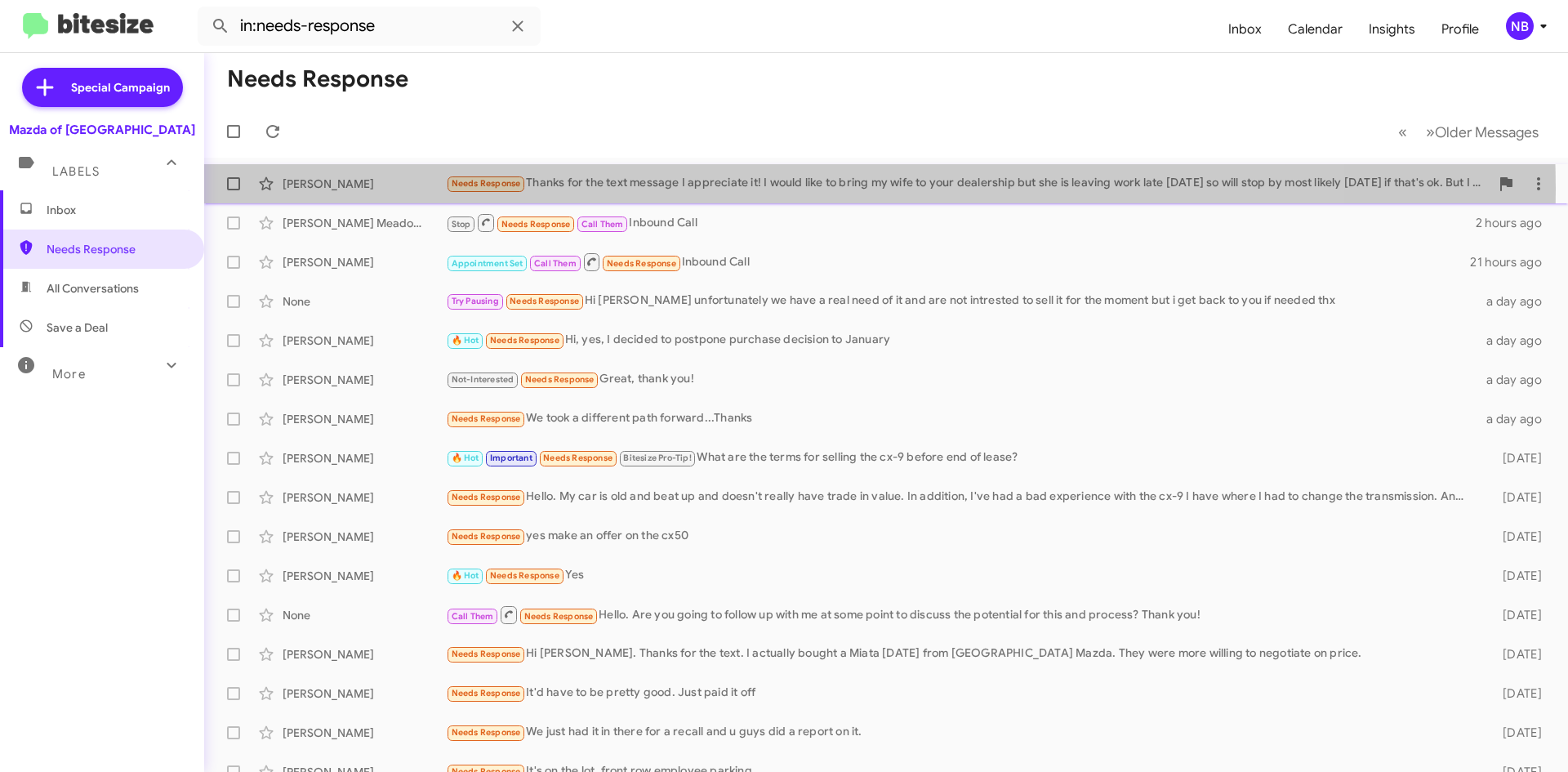
click at [723, 190] on div "Needs Response Thanks for the text message I appreciate it! I would like to bri…" at bounding box center [967, 183] width 1044 height 18
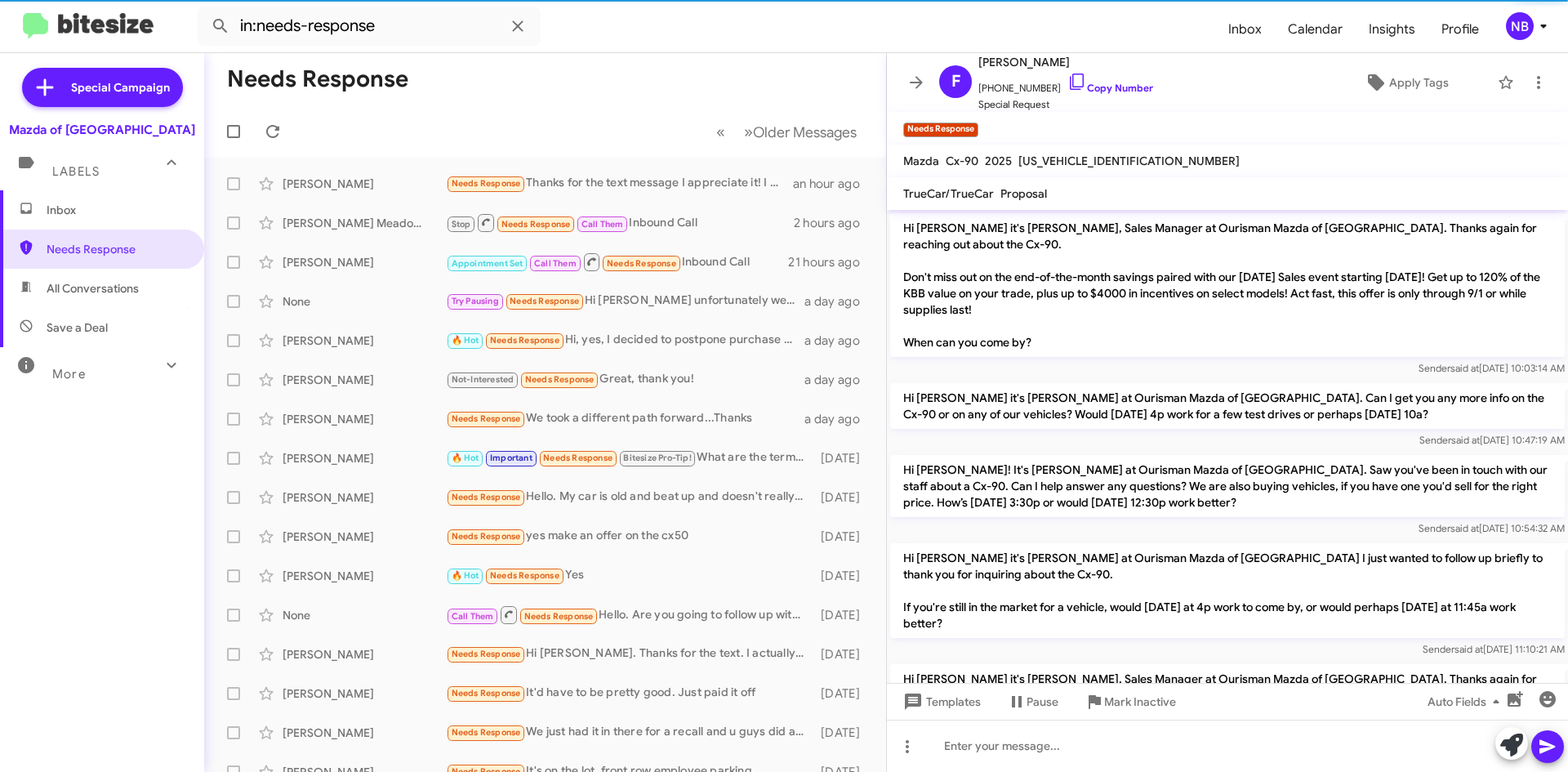
scroll to position [244, 0]
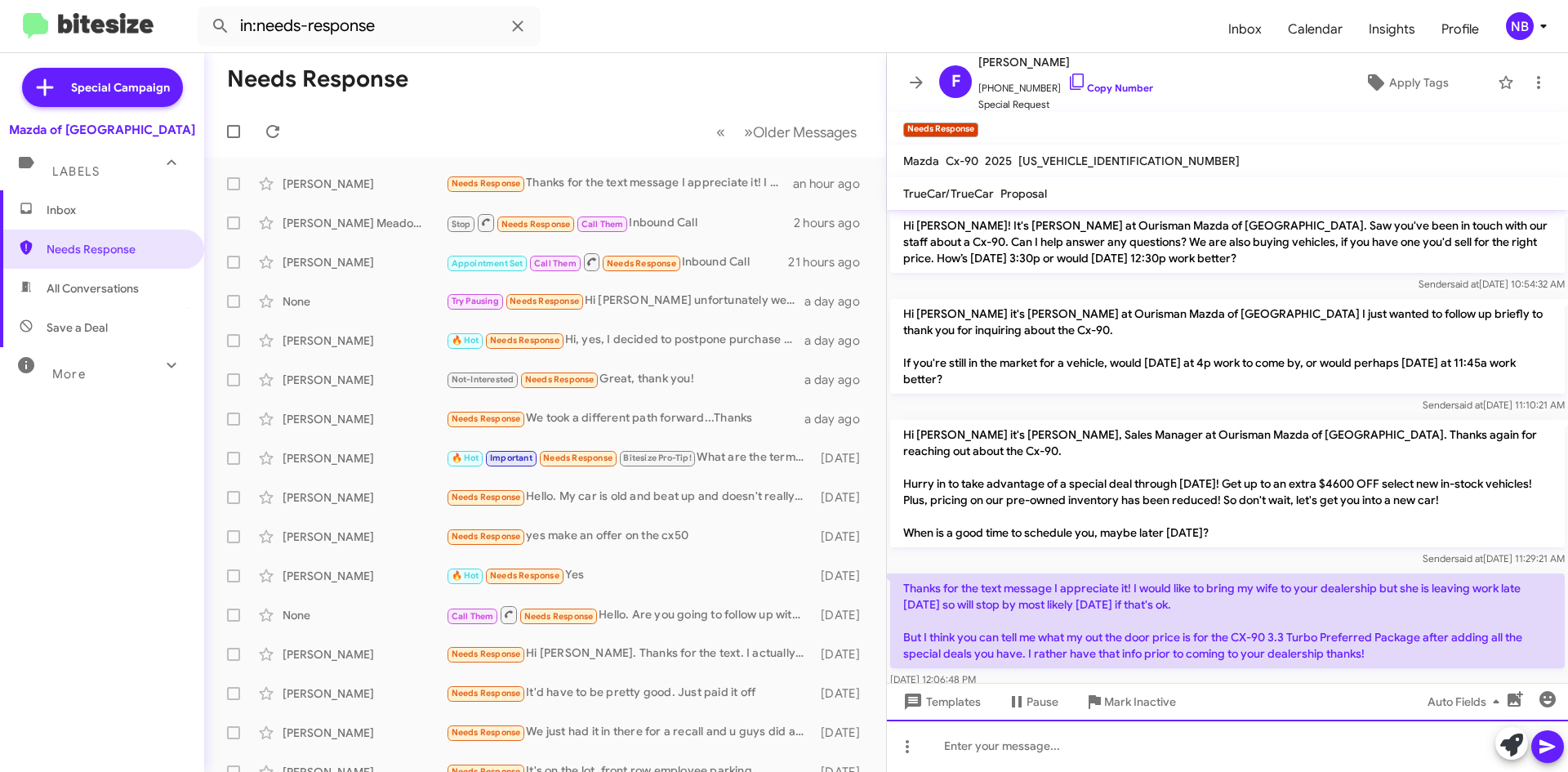
click at [1069, 746] on div at bounding box center [1227, 745] width 681 height 52
click at [1053, 754] on div "We can send you quote on the vehicle." at bounding box center [1227, 745] width 681 height 52
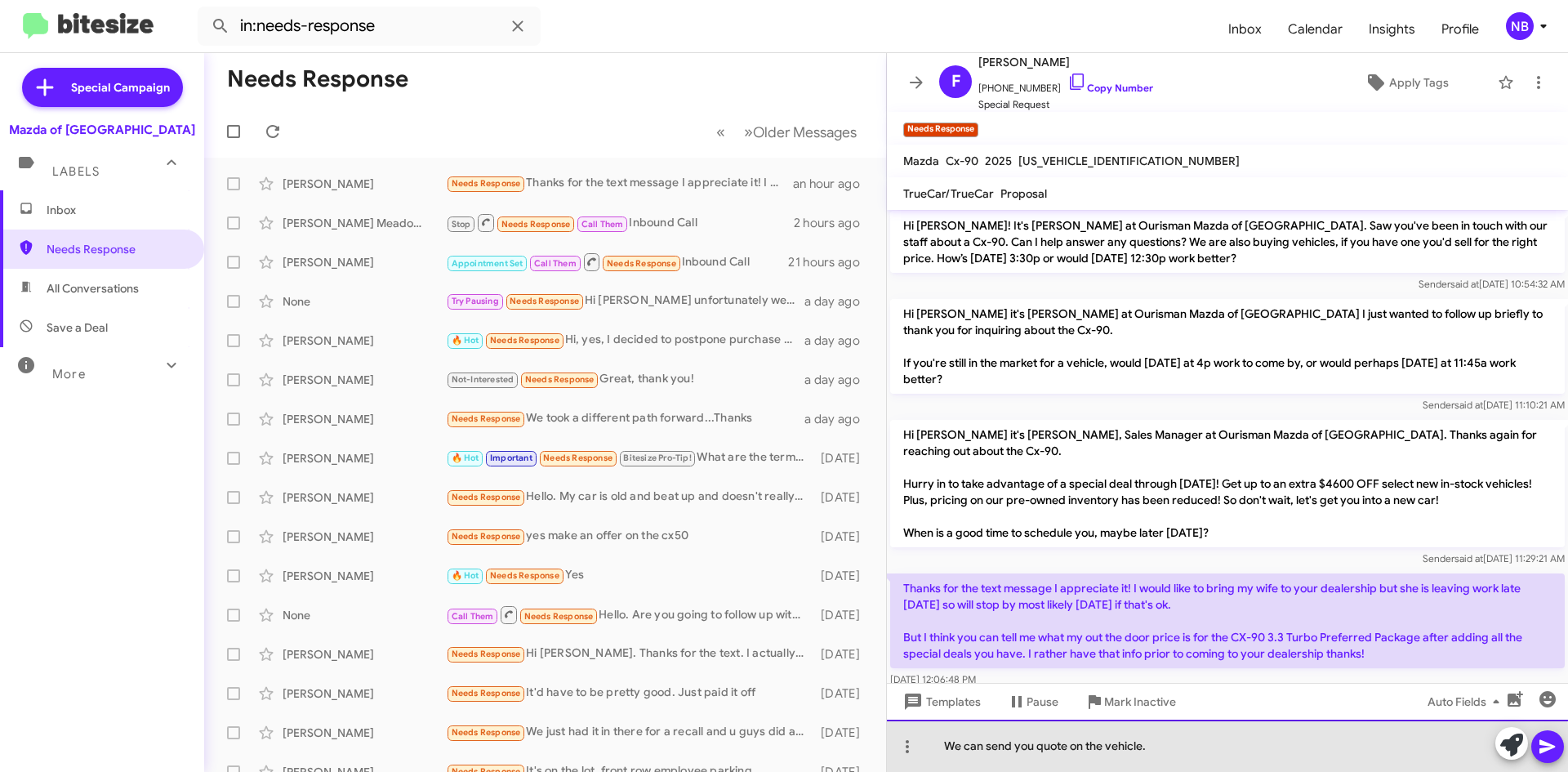
click at [1053, 754] on div "We can send you quote on the vehicle." at bounding box center [1227, 745] width 681 height 52
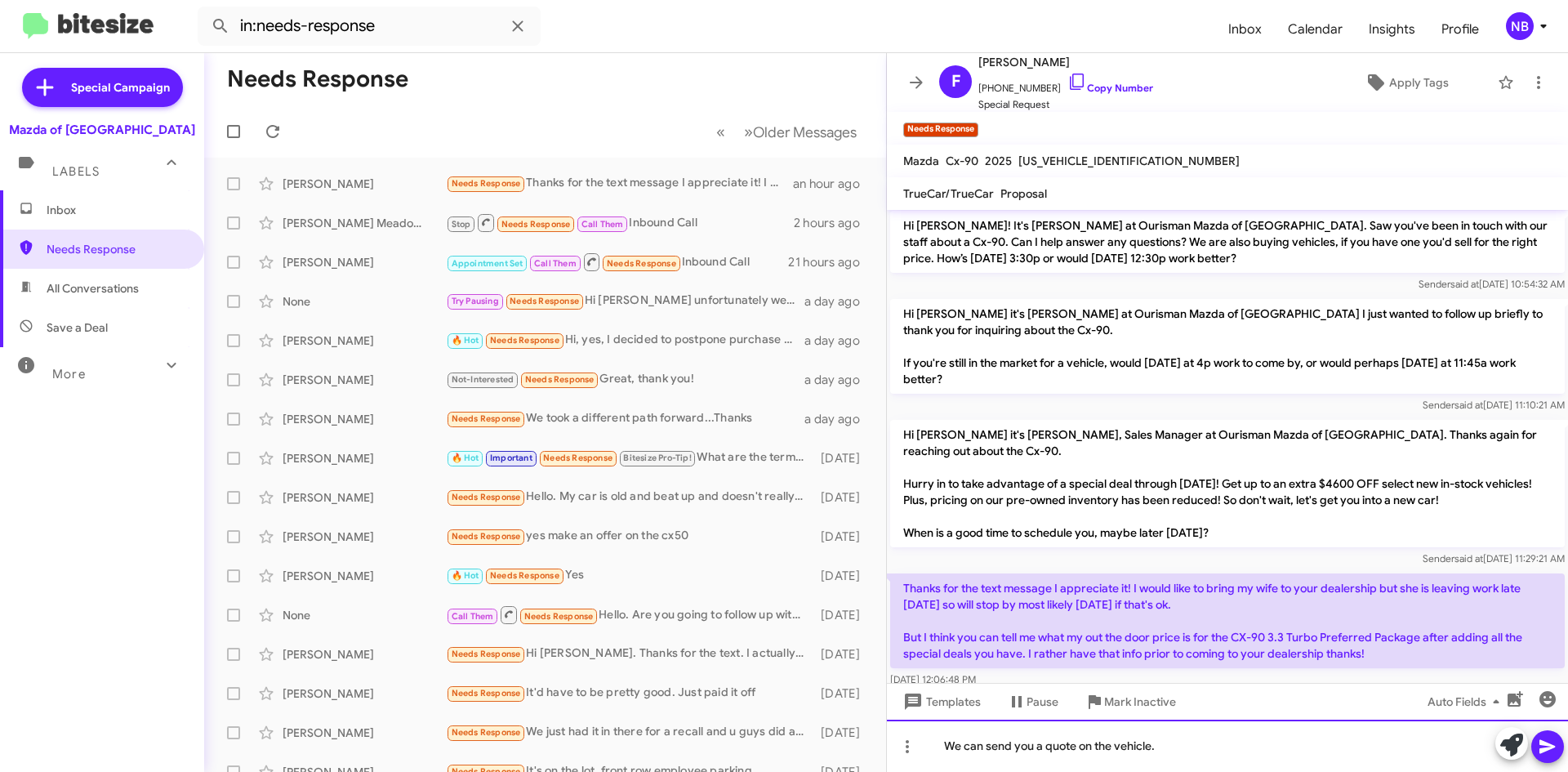
click at [1176, 744] on div "We can send you a quote on the vehicle." at bounding box center [1227, 745] width 681 height 52
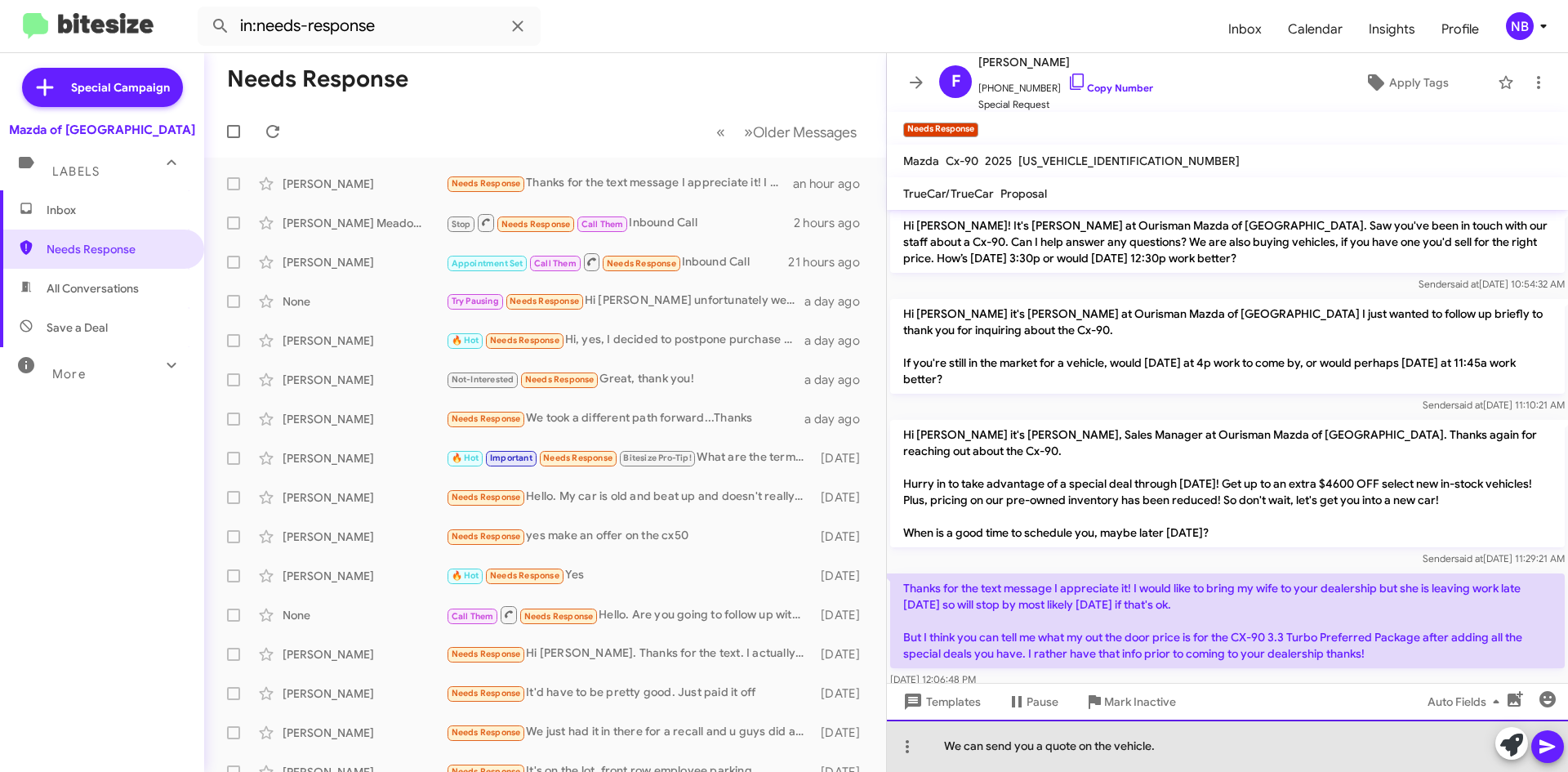
click at [1176, 745] on div "We can send you a quote on the vehicle." at bounding box center [1227, 745] width 681 height 52
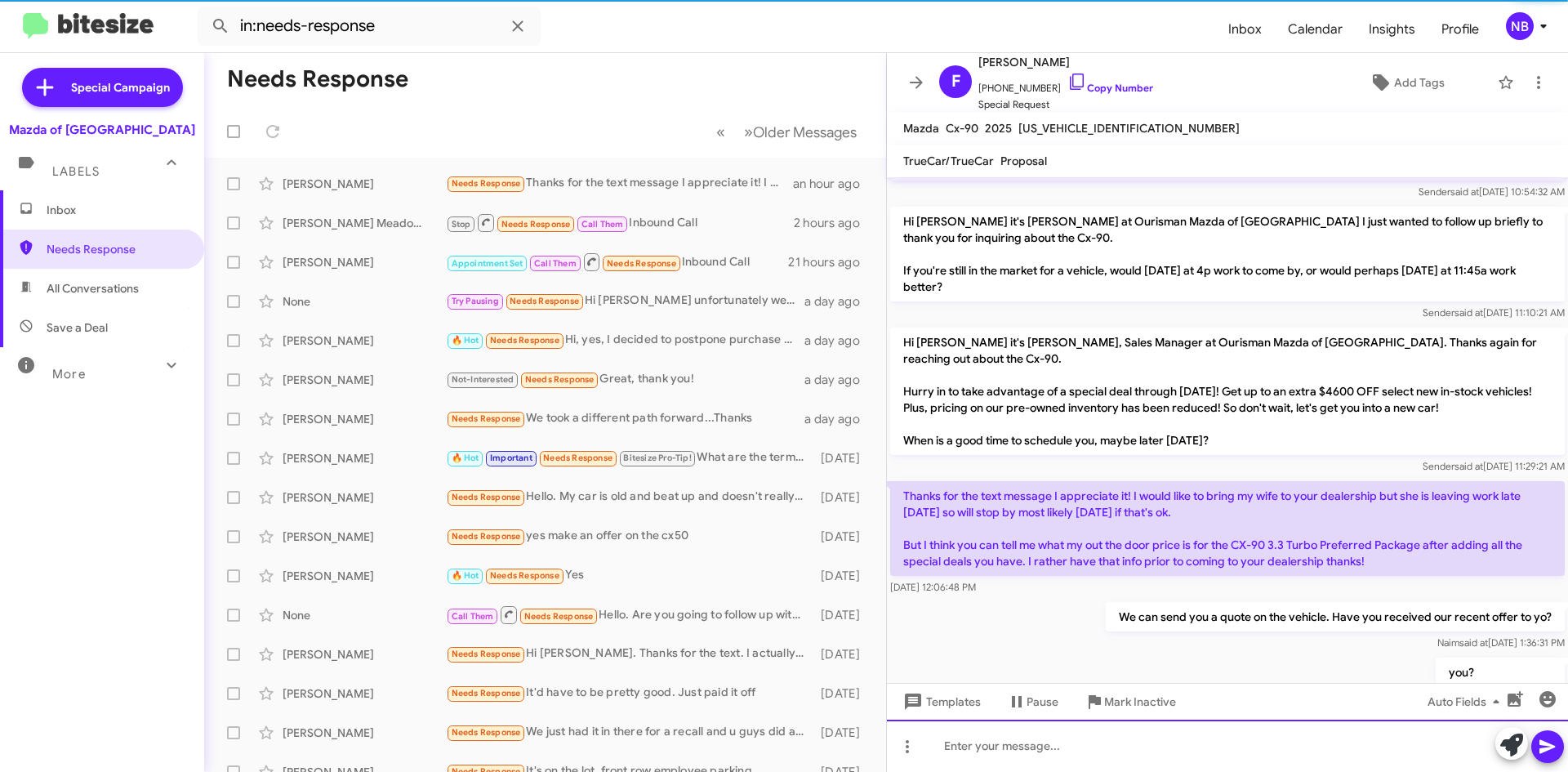
scroll to position [0, 0]
